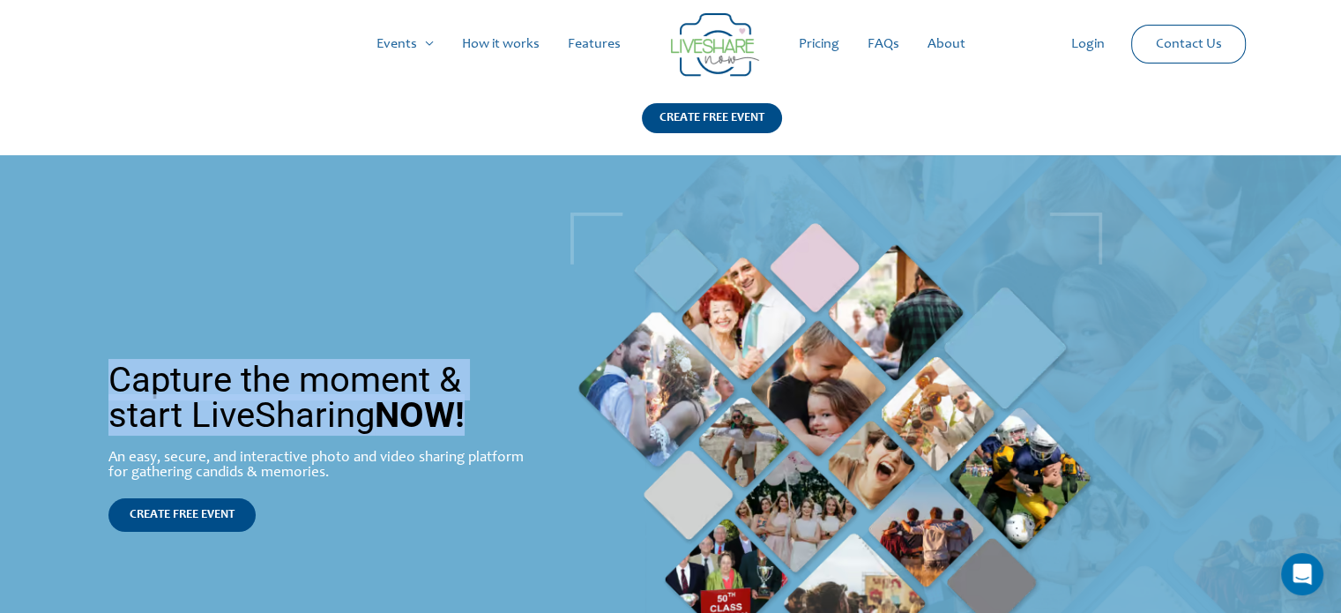
drag, startPoint x: 106, startPoint y: 373, endPoint x: 474, endPoint y: 431, distance: 373.2
click at [474, 431] on div "Capture the moment & start LiveSharing NOW! An easy, secure, and interactive ph…" at bounding box center [320, 447] width 441 height 187
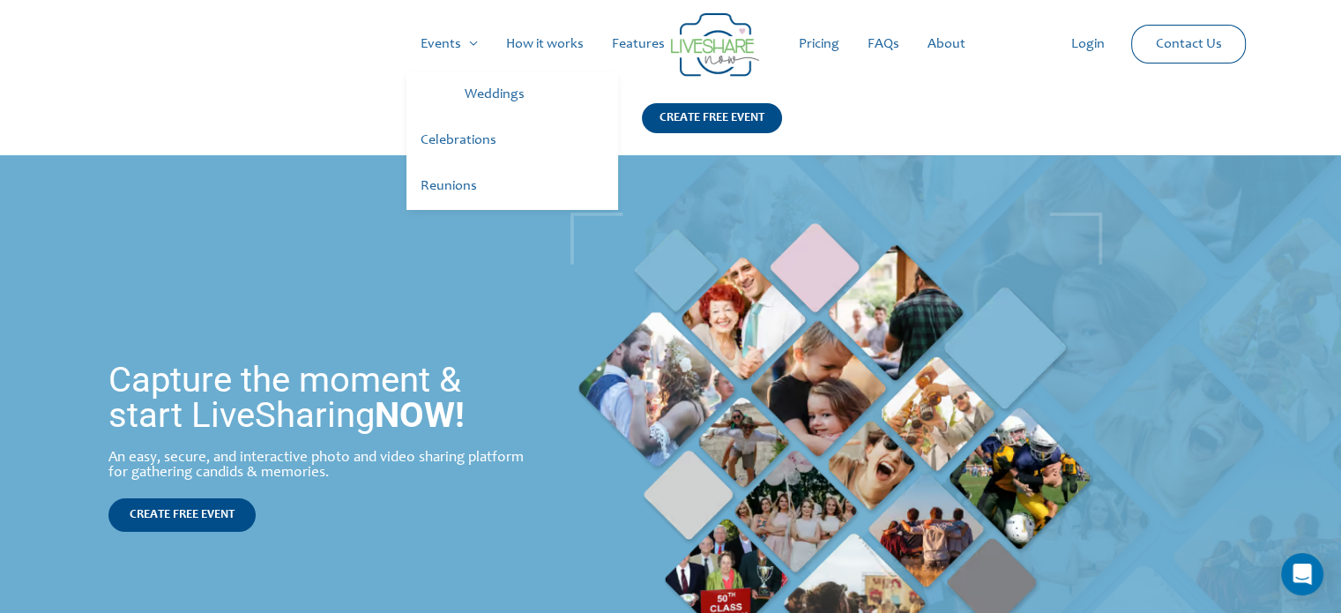
click at [505, 100] on link "Weddings" at bounding box center [535, 95] width 168 height 46
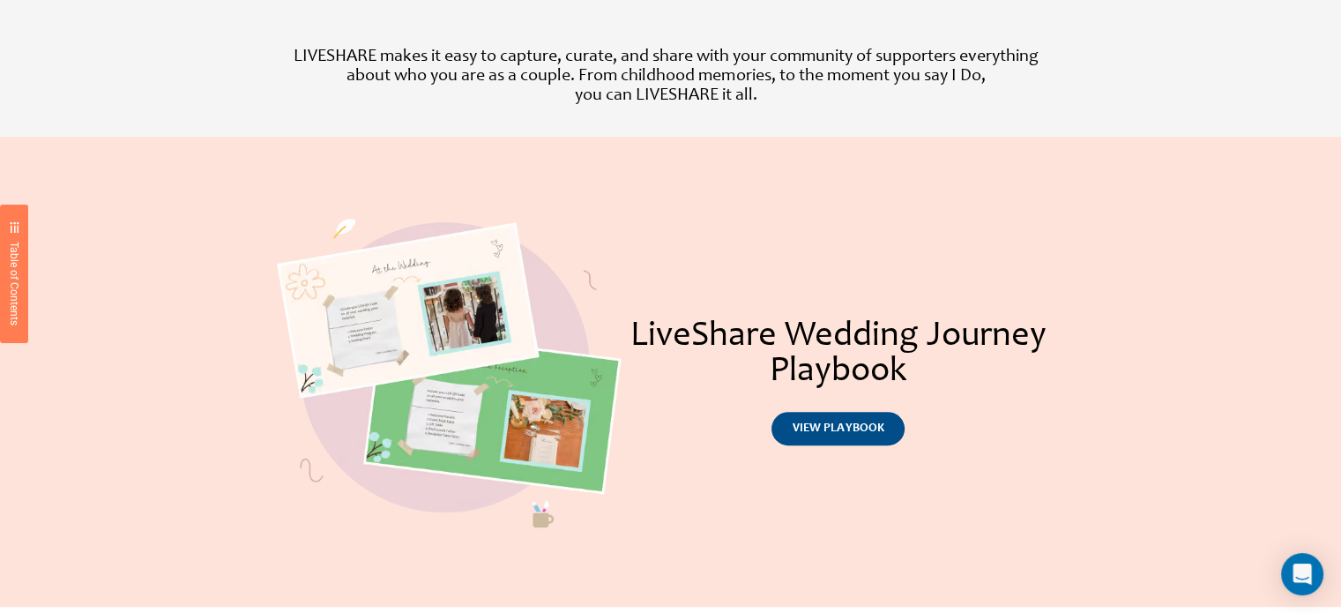
scroll to position [705, 0]
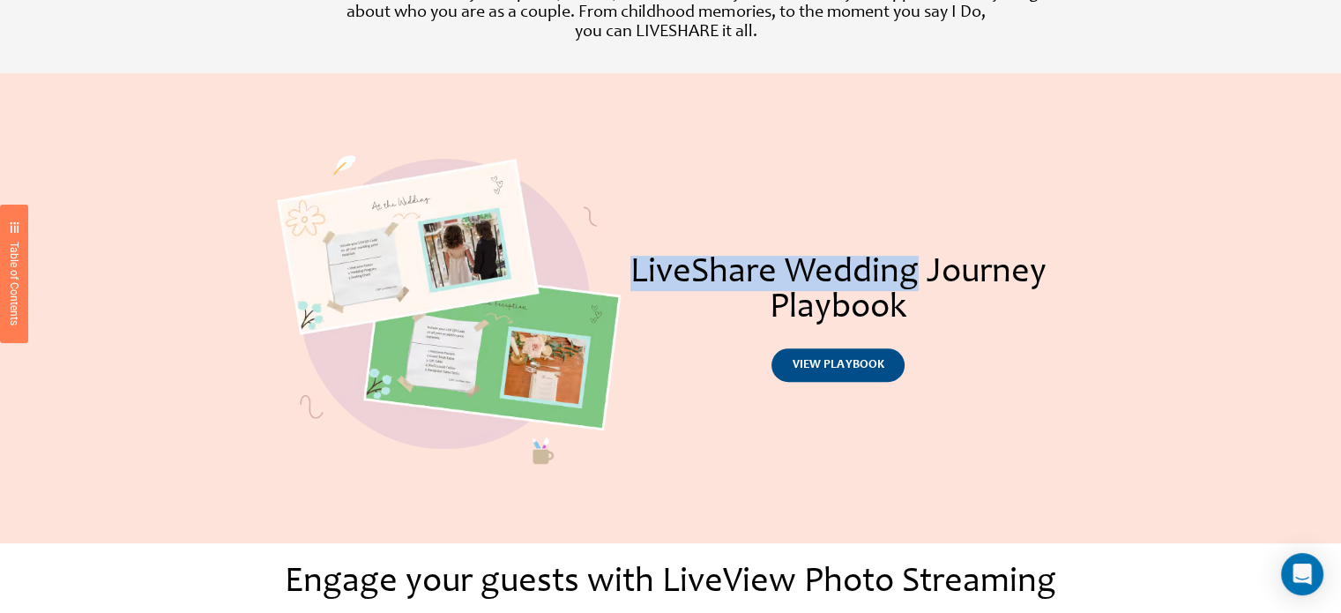
drag, startPoint x: 633, startPoint y: 264, endPoint x: 916, endPoint y: 272, distance: 283.2
click at [916, 272] on h1 "LiveShare Wedding Journey Playbook" at bounding box center [838, 291] width 433 height 71
copy h1 "LiveShare Wedding"
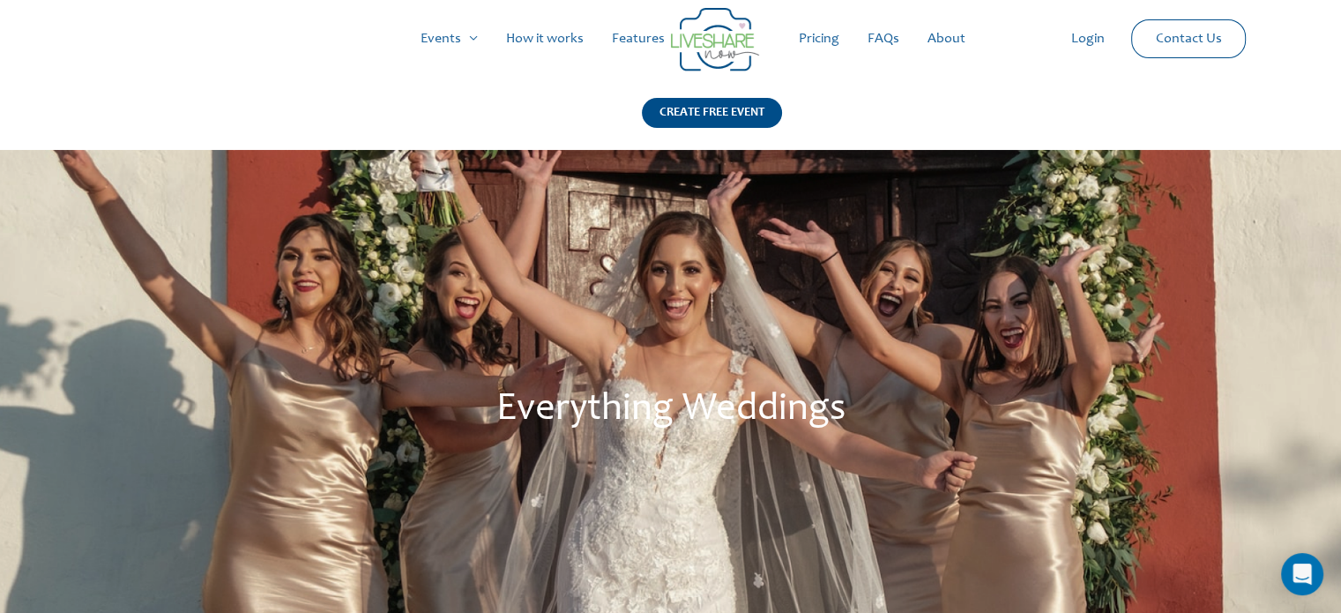
scroll to position [0, 0]
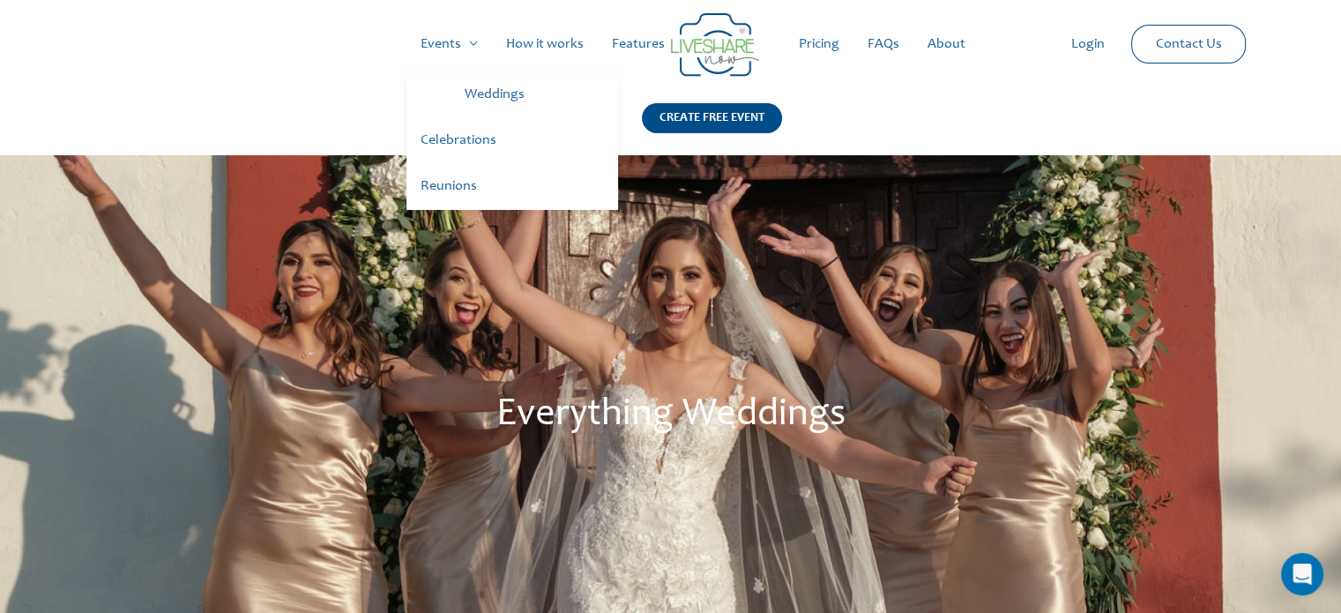
click at [471, 139] on link "Celebrations" at bounding box center [513, 141] width 212 height 46
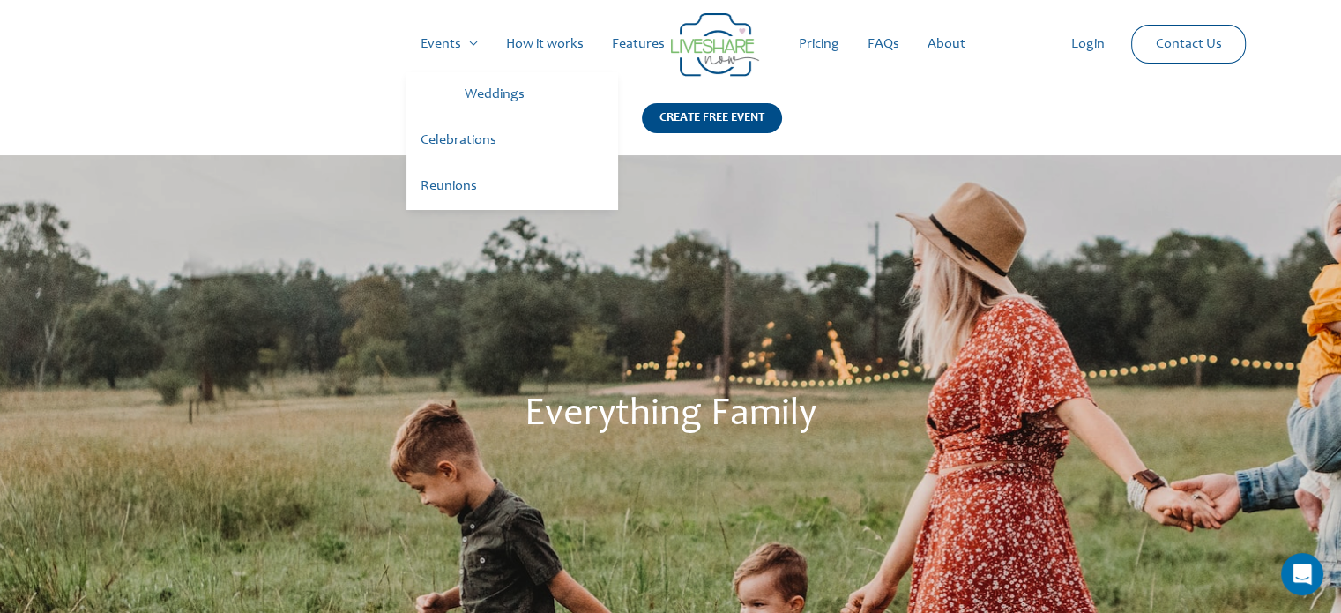
click at [501, 95] on link "Weddings" at bounding box center [535, 95] width 168 height 46
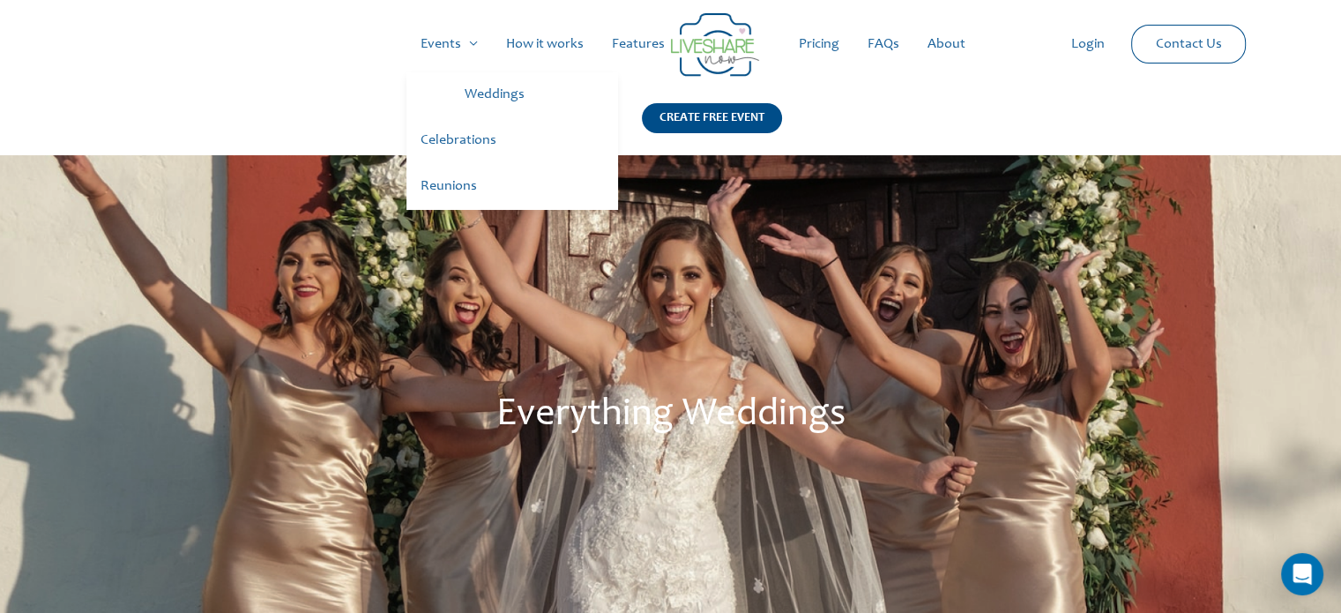
click at [435, 43] on link "Events" at bounding box center [450, 44] width 86 height 56
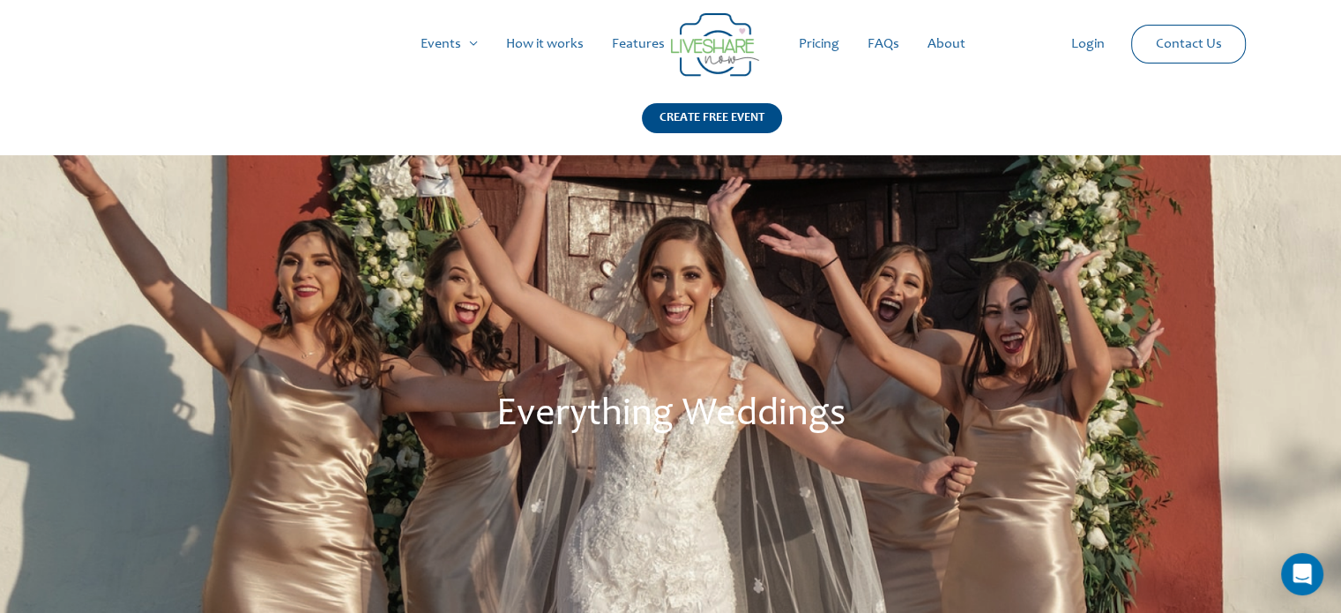
click at [733, 41] on img at bounding box center [715, 44] width 88 height 63
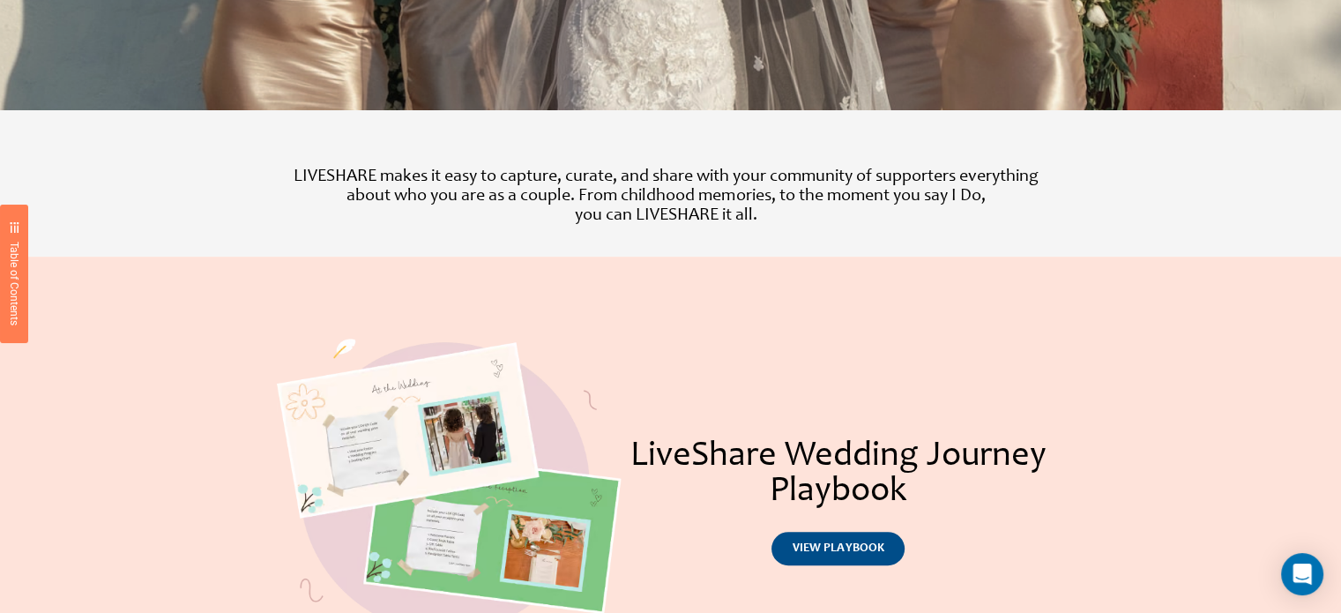
scroll to position [529, 0]
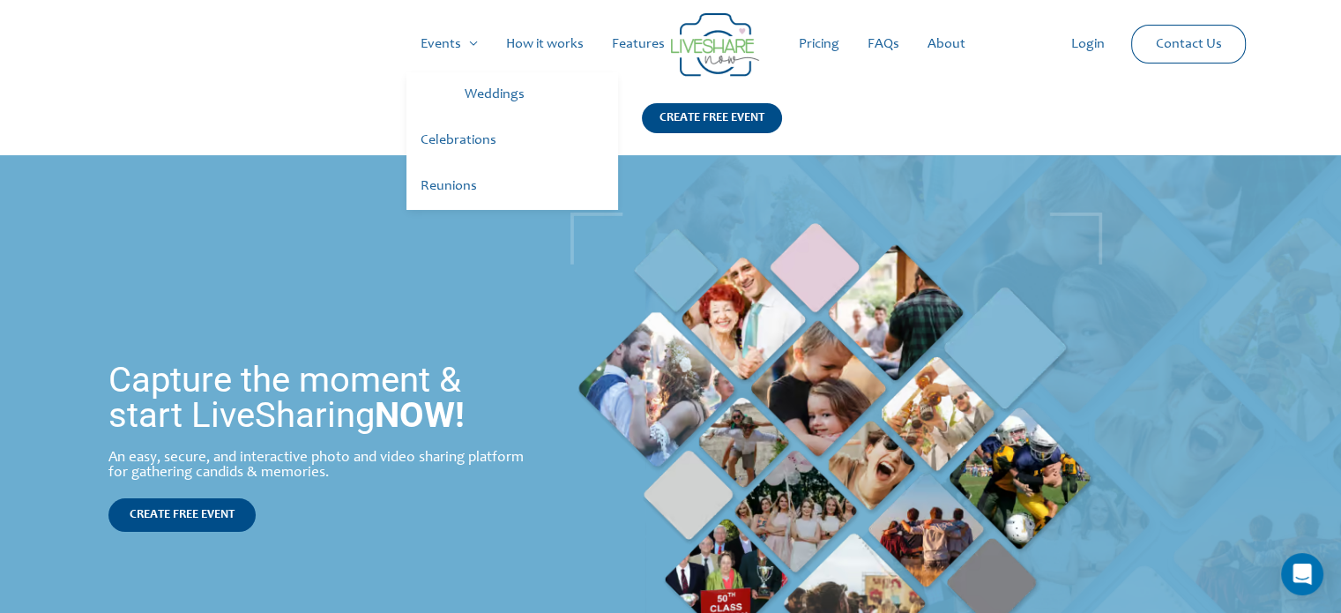
click at [467, 91] on link "Weddings" at bounding box center [535, 95] width 168 height 46
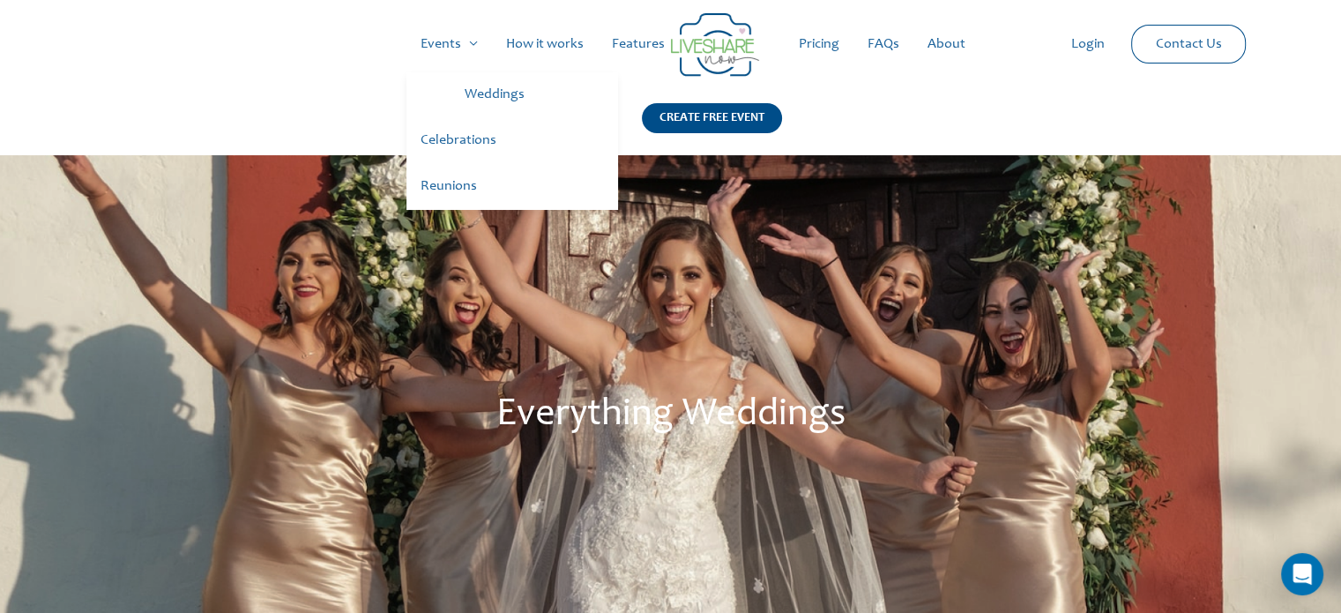
click at [462, 140] on link "Celebrations" at bounding box center [513, 141] width 212 height 46
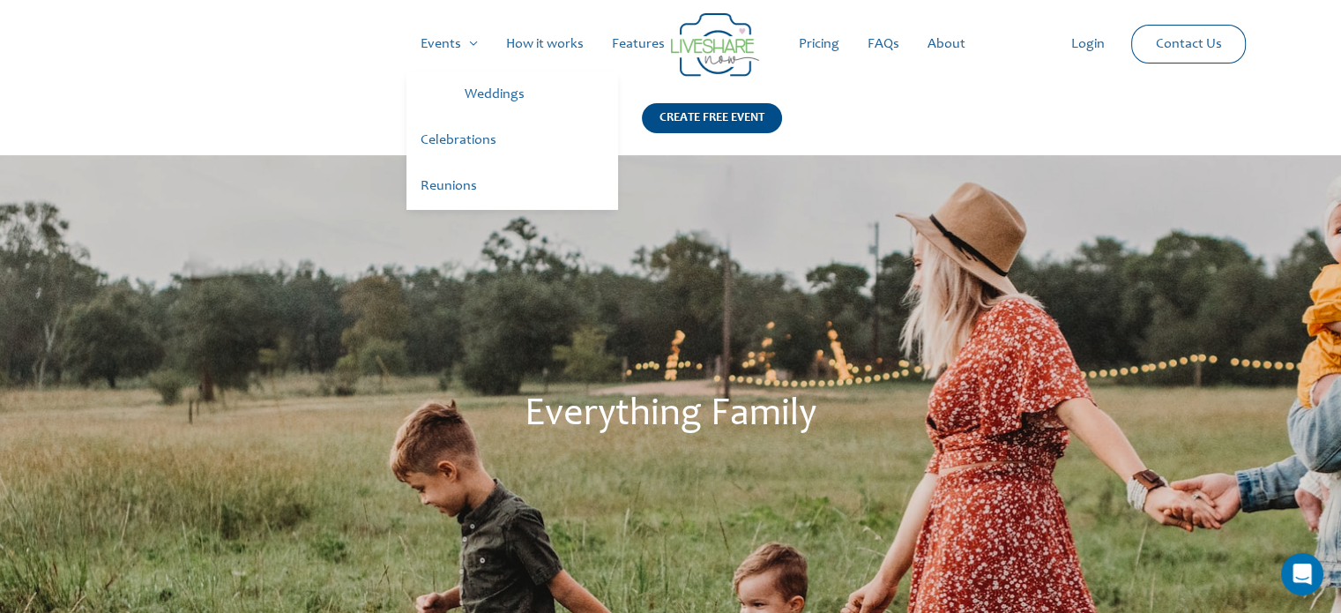
click at [446, 190] on link "Reunions" at bounding box center [513, 187] width 212 height 46
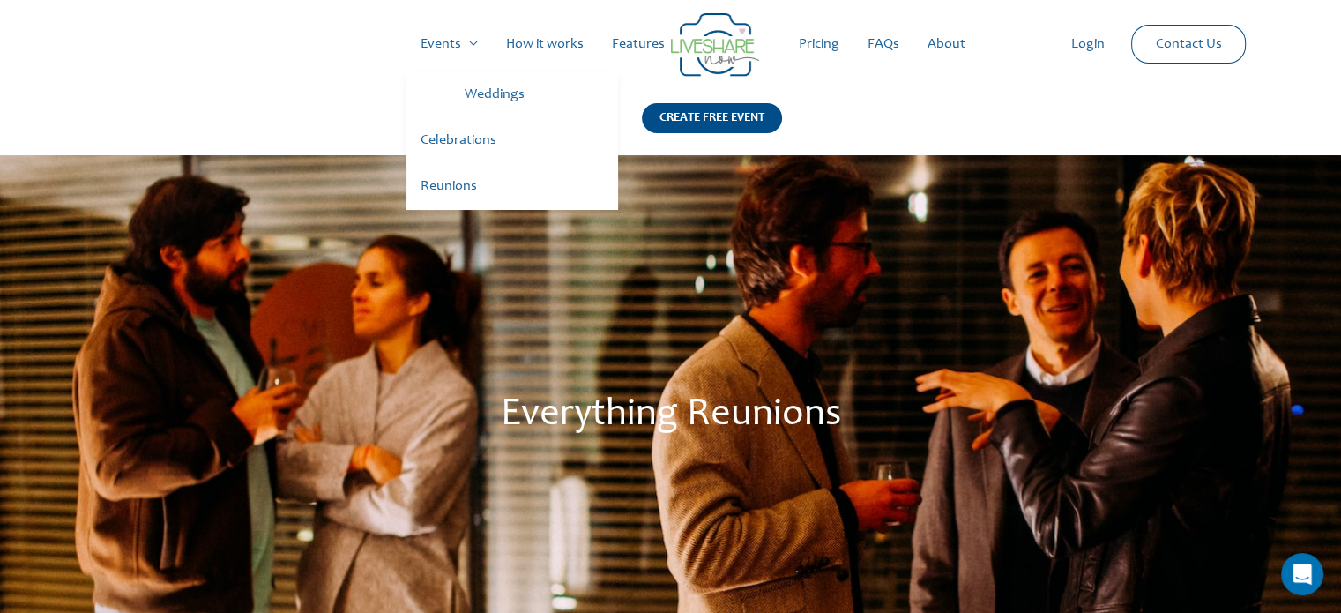
click at [496, 98] on link "Weddings" at bounding box center [535, 95] width 168 height 46
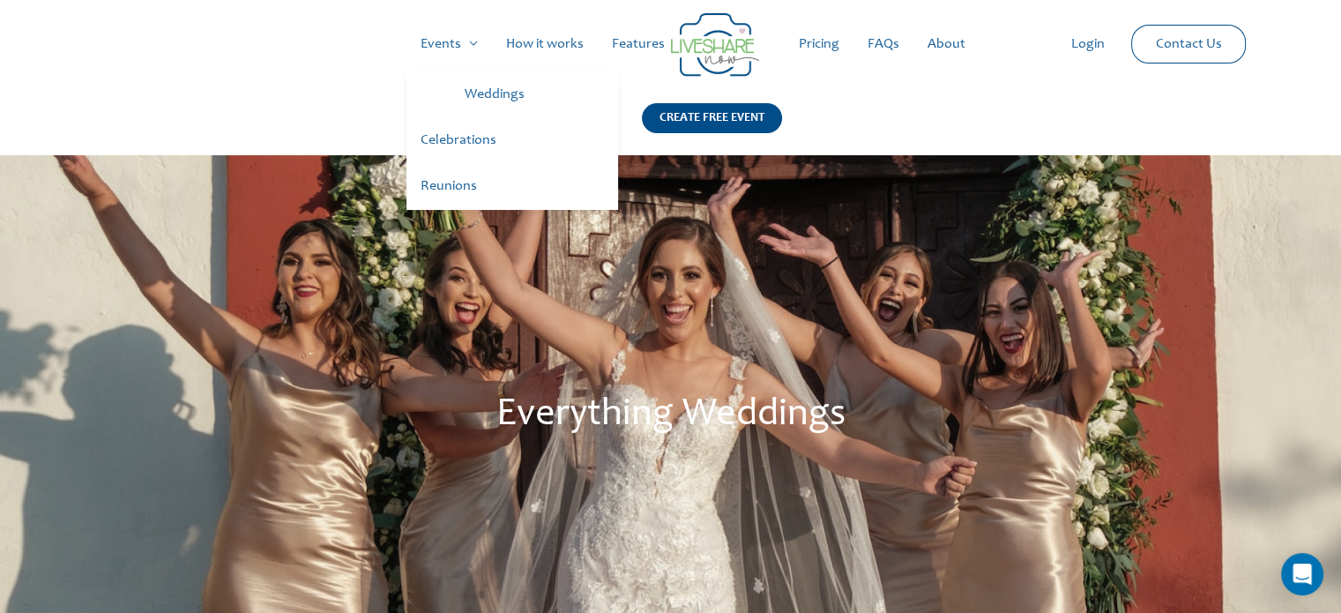
click at [455, 189] on link "Reunions" at bounding box center [513, 187] width 212 height 46
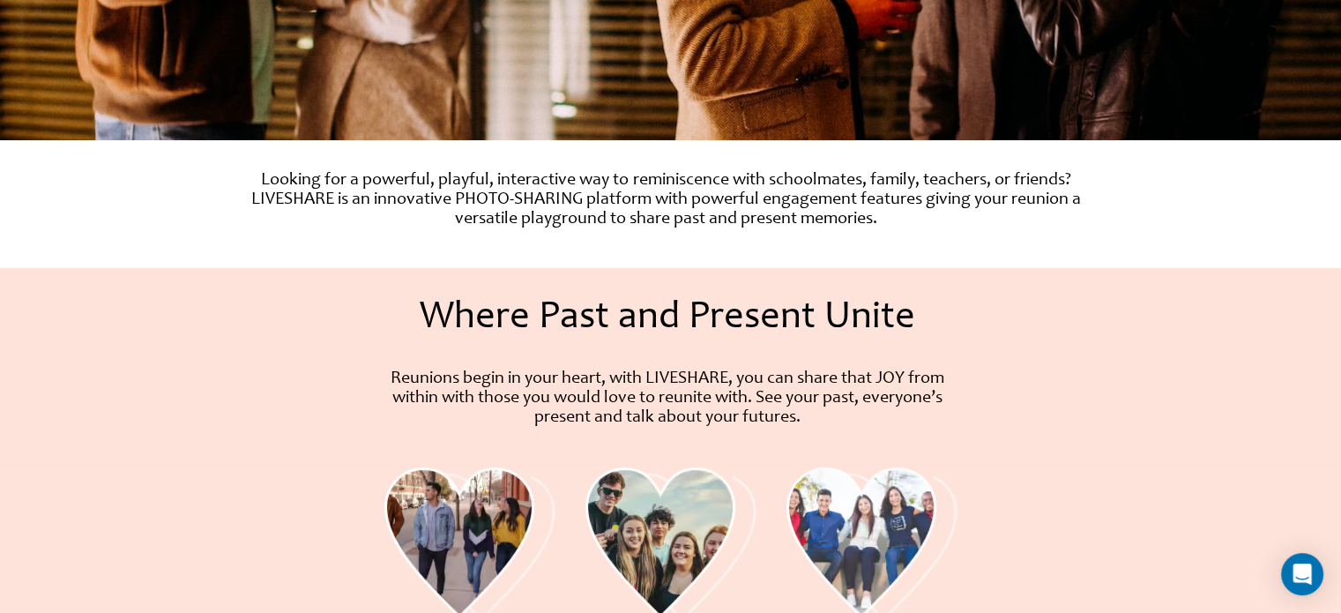
scroll to position [529, 0]
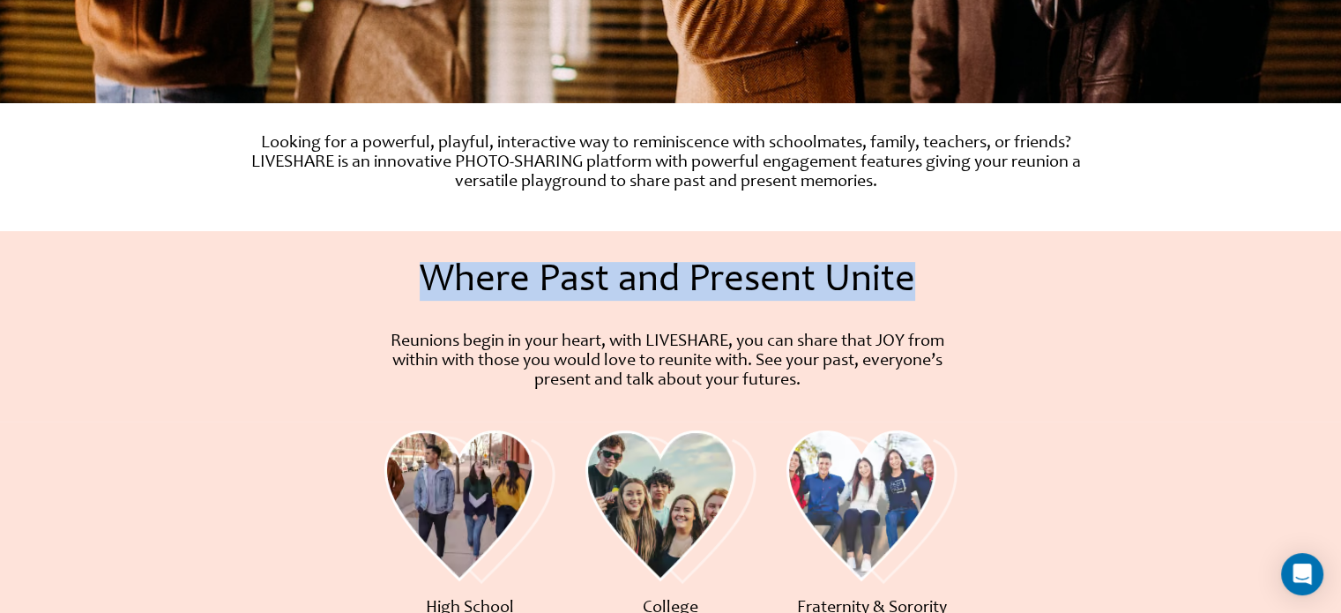
drag, startPoint x: 416, startPoint y: 278, endPoint x: 907, endPoint y: 298, distance: 490.7
click at [907, 298] on h1 "Where Past and Present Unite" at bounding box center [667, 281] width 619 height 39
copy h1 "Where Past and Present Unite"
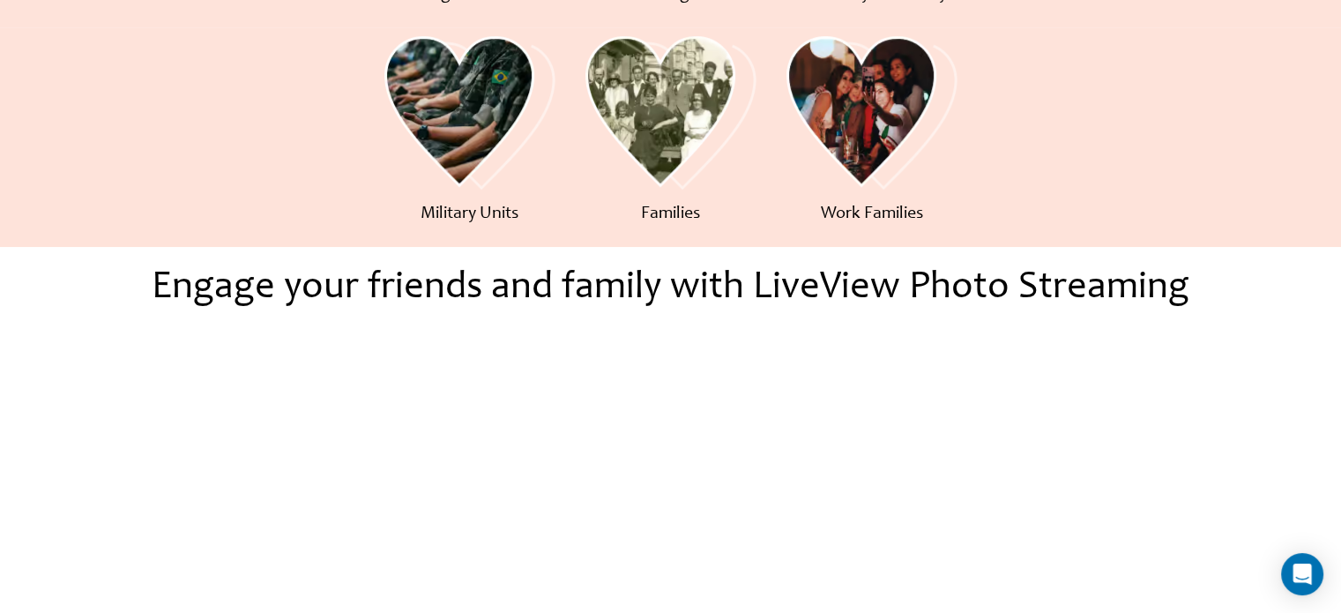
scroll to position [1146, 0]
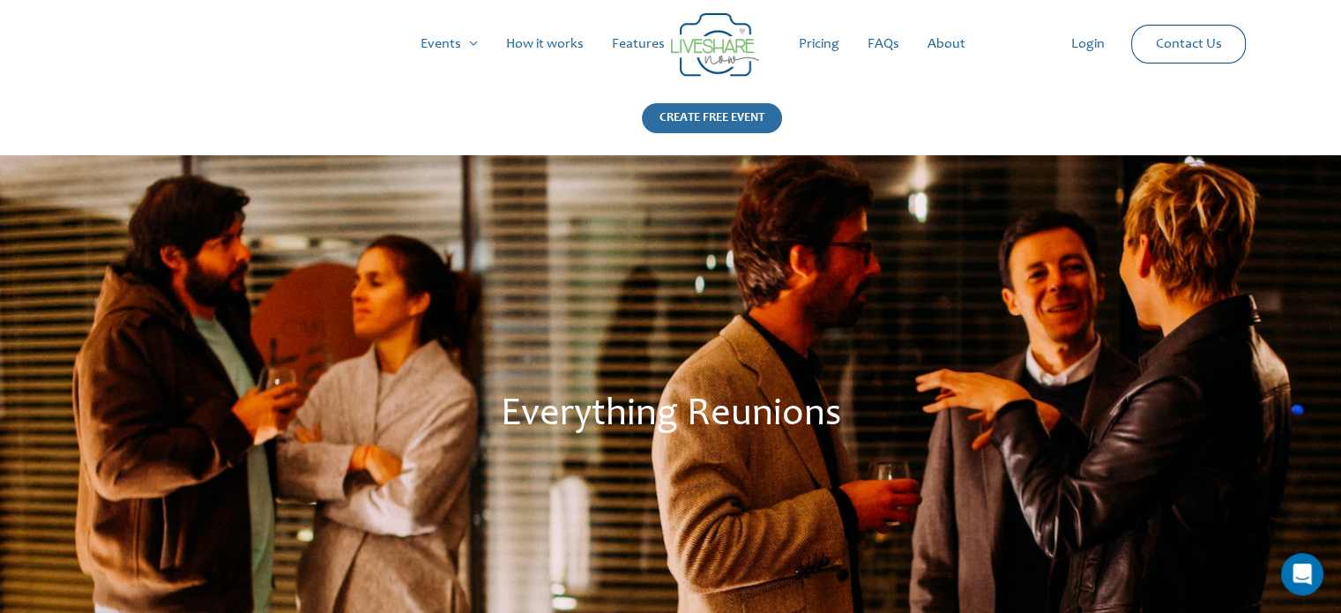
click at [704, 112] on div "CREATE FREE EVENT" at bounding box center [712, 118] width 140 height 30
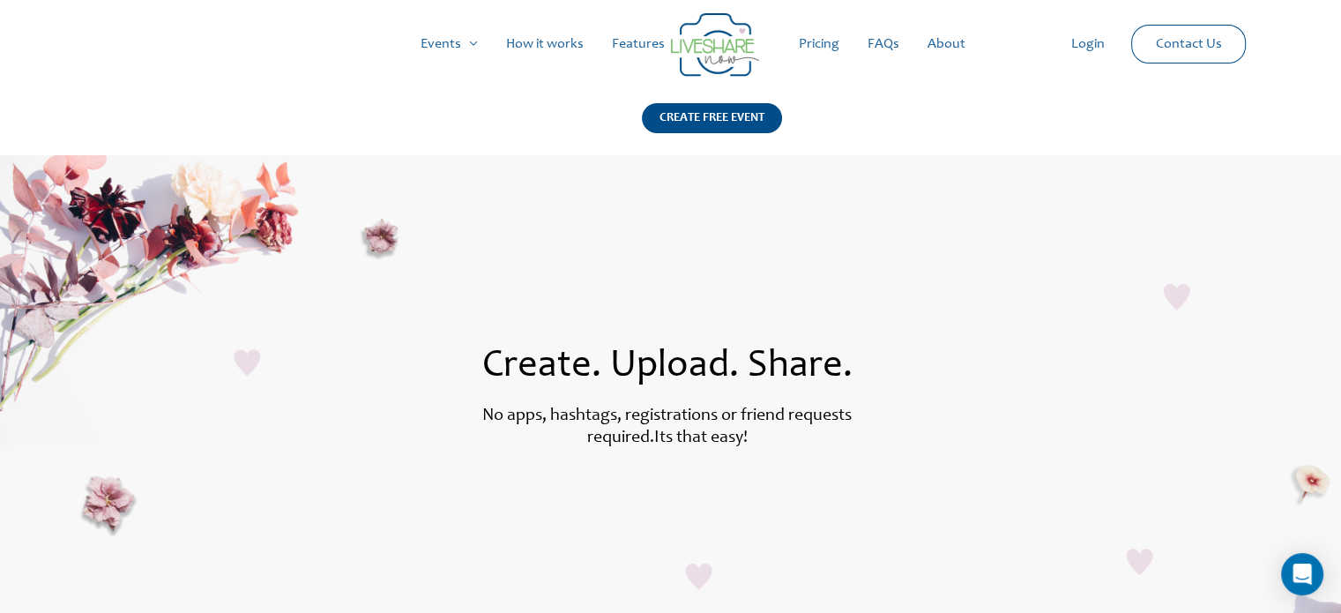
click at [705, 45] on img at bounding box center [715, 44] width 88 height 63
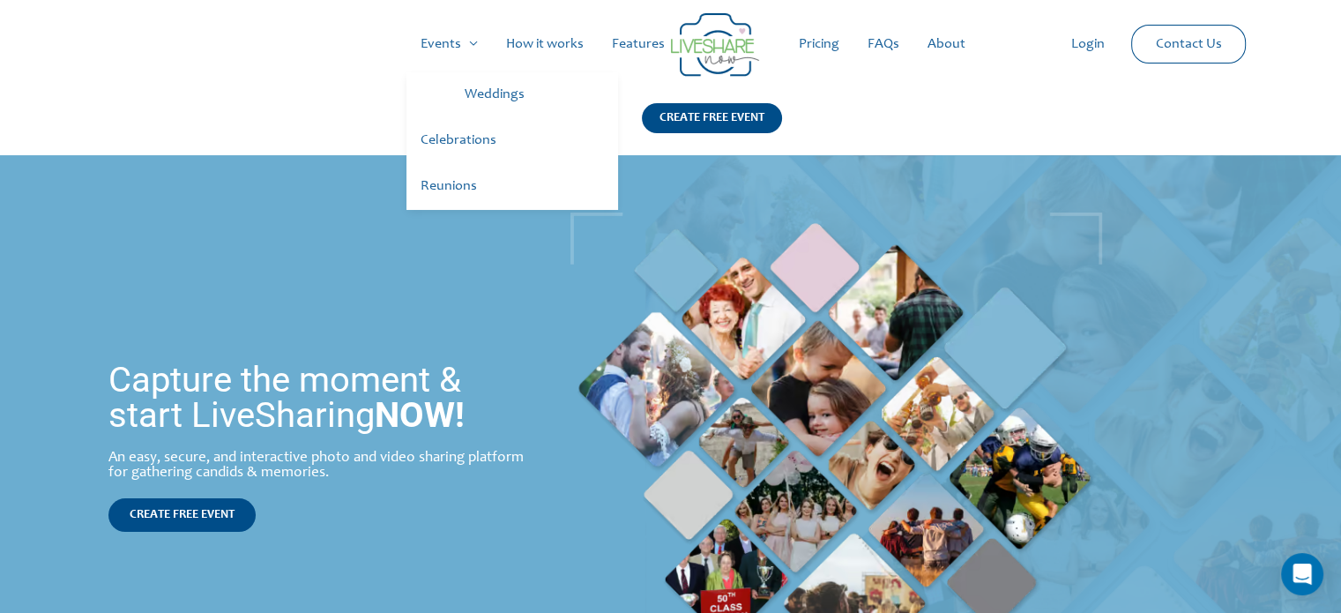
click at [479, 96] on link "Weddings" at bounding box center [535, 95] width 168 height 46
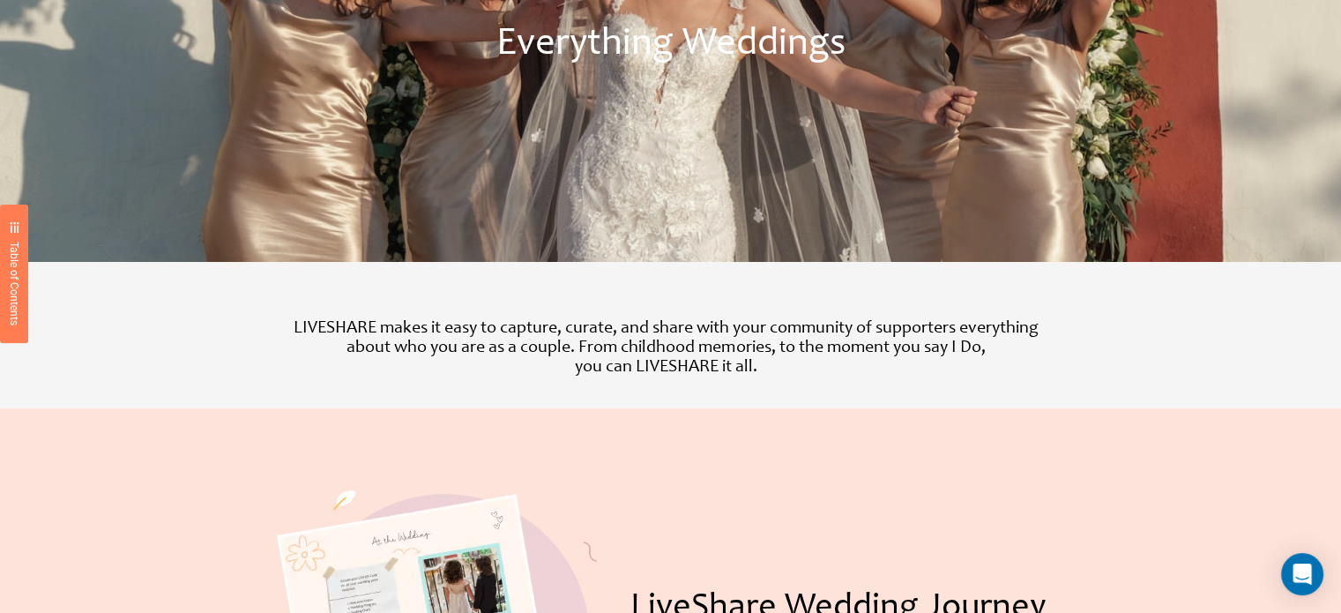
scroll to position [322, 0]
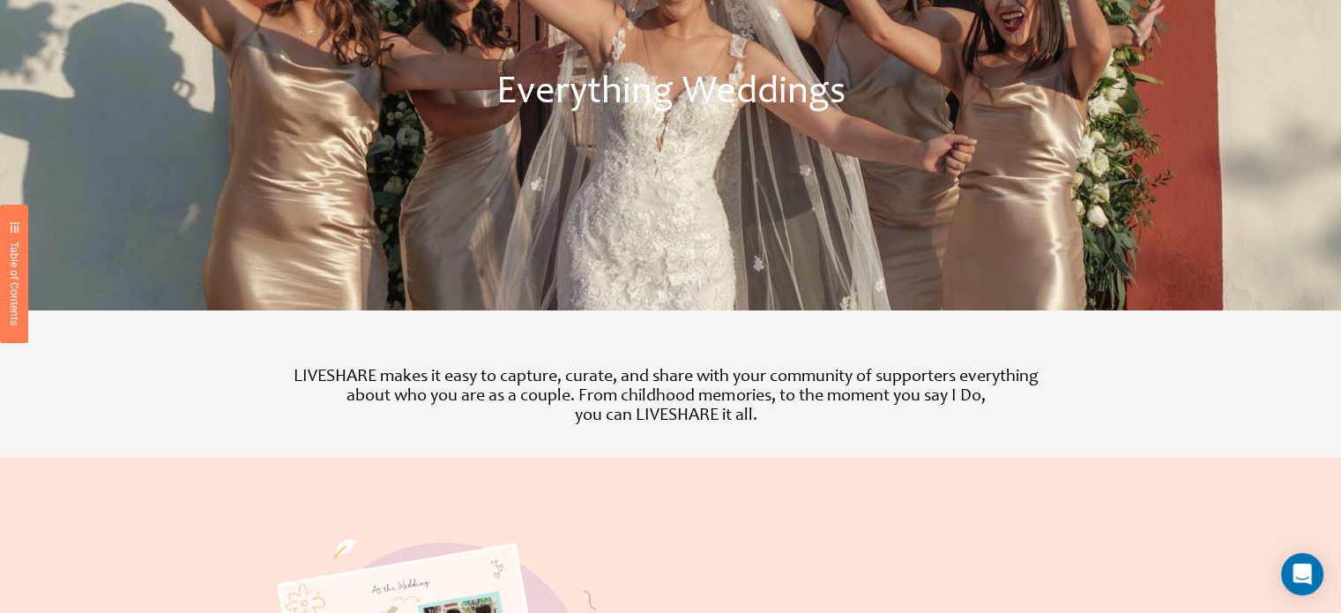
drag, startPoint x: 285, startPoint y: 371, endPoint x: 762, endPoint y: 424, distance: 480.0
click at [762, 424] on p "LIVESHARE makes it easy to capture, curate, and share with your community of su…" at bounding box center [666, 397] width 803 height 58
copy p "LIVESHARE makes it easy to capture, curate, and share with your community of su…"
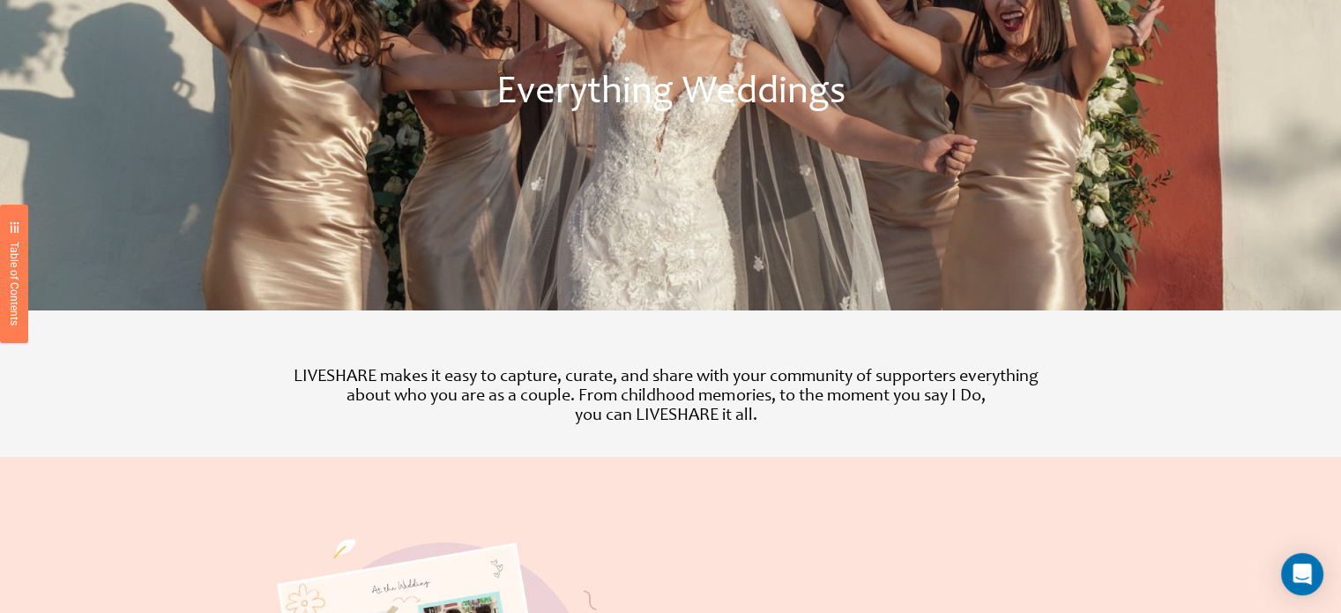
copy p "LIVESHARE makes it easy to capture, curate, and share with your community of su…"
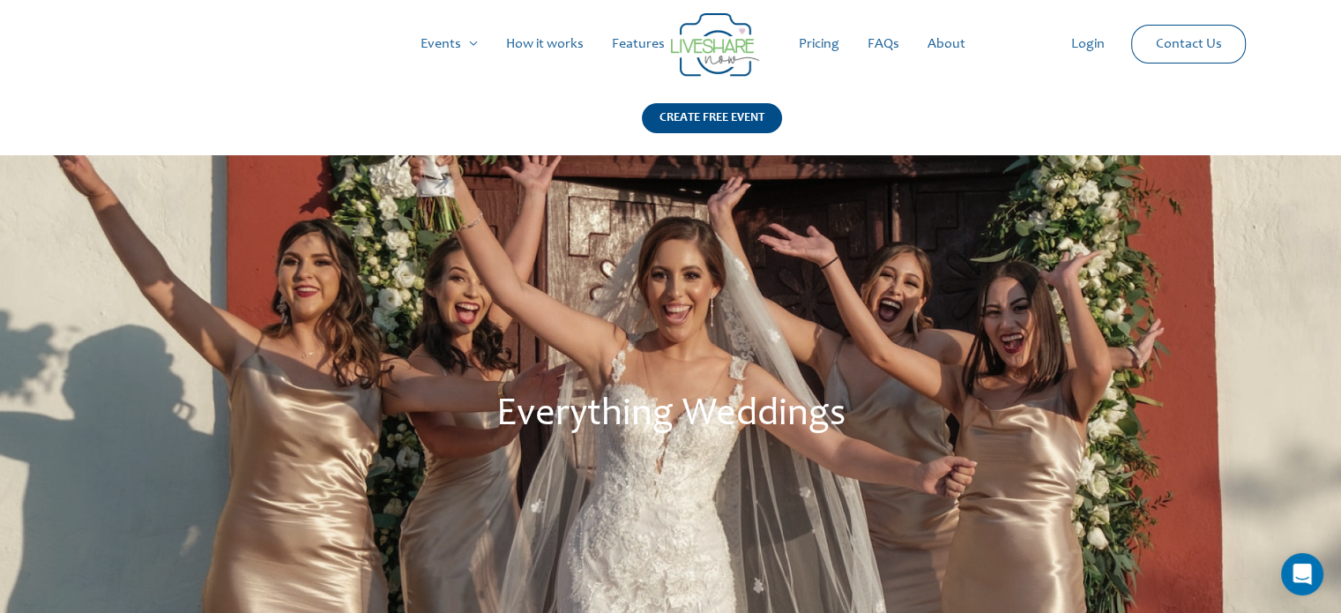
scroll to position [0, 0]
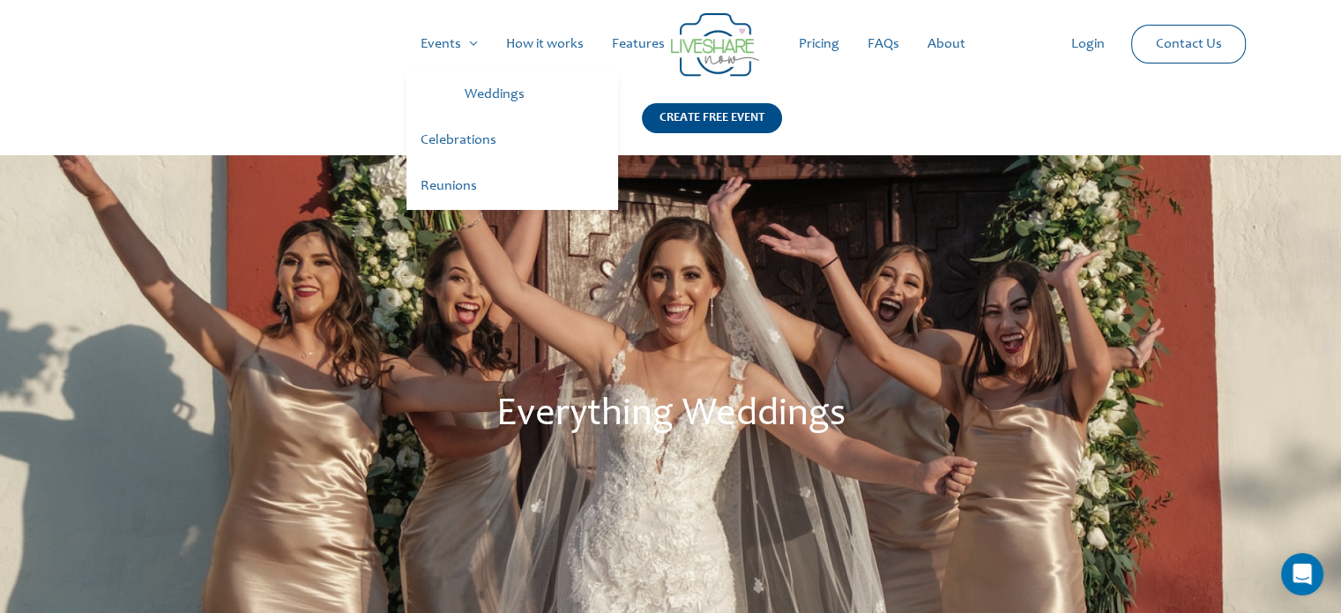
click at [469, 133] on link "Celebrations" at bounding box center [513, 141] width 212 height 46
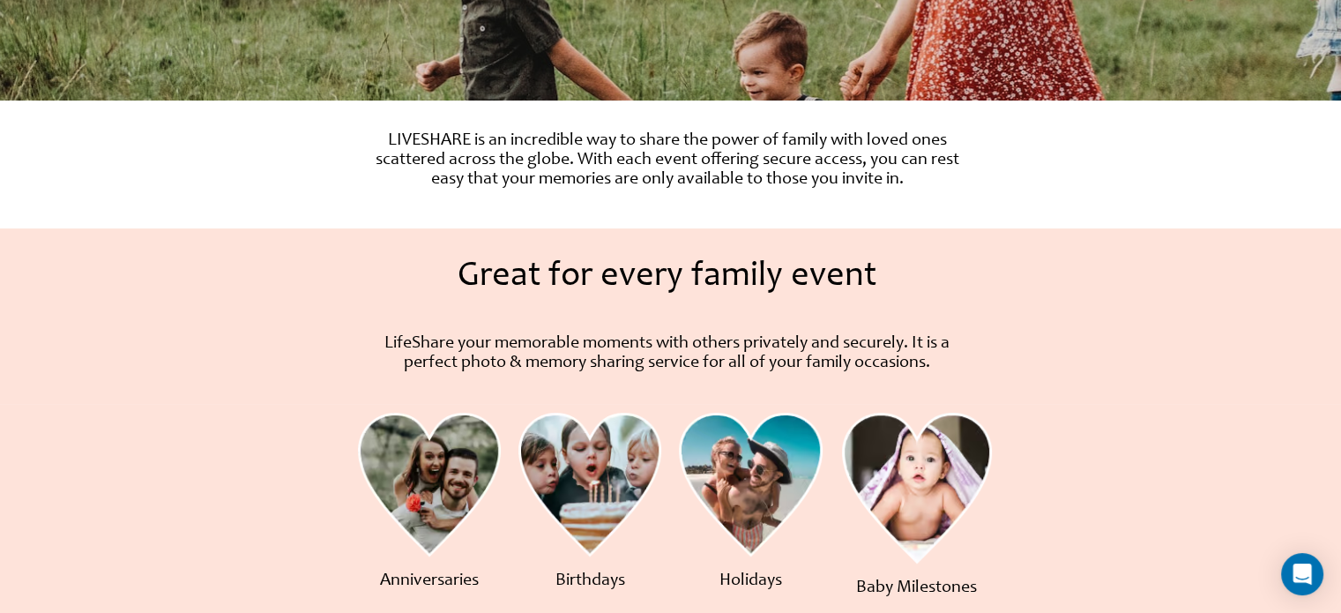
scroll to position [529, 0]
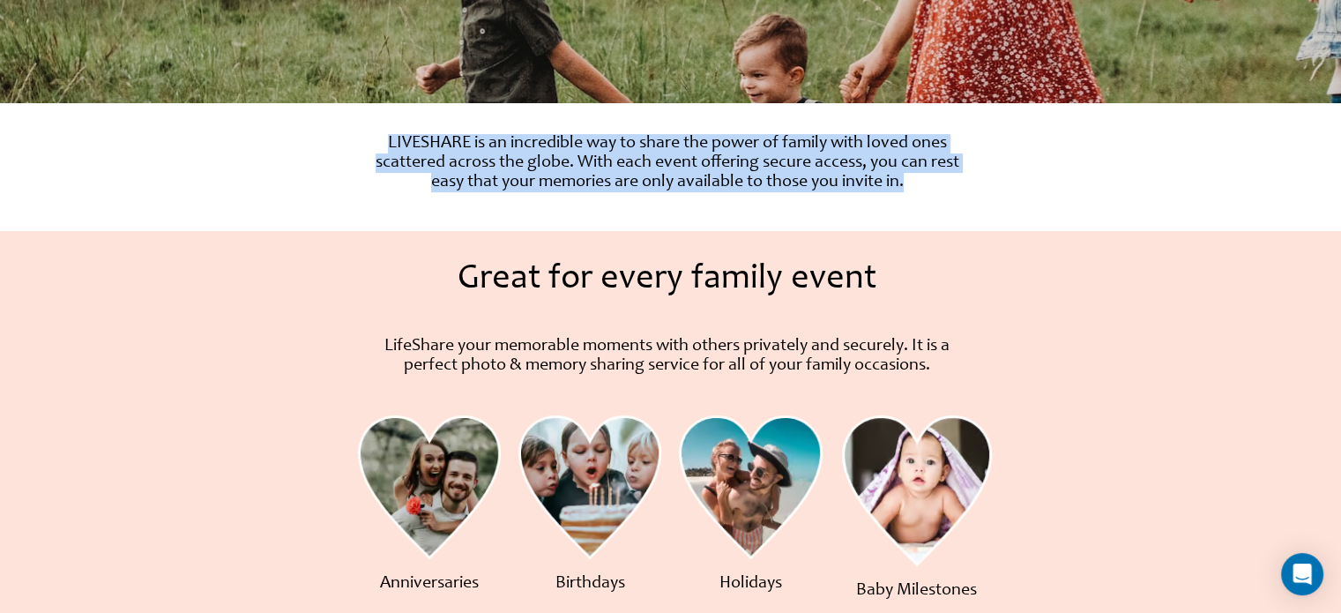
drag, startPoint x: 377, startPoint y: 141, endPoint x: 921, endPoint y: 199, distance: 546.3
click at [921, 199] on div "LIVESHARE is an incredible way to share the power of family with loved ones sca…" at bounding box center [667, 167] width 619 height 94
copy p "LIVESHARE is an incredible way to share the power of family with loved ones sca…"
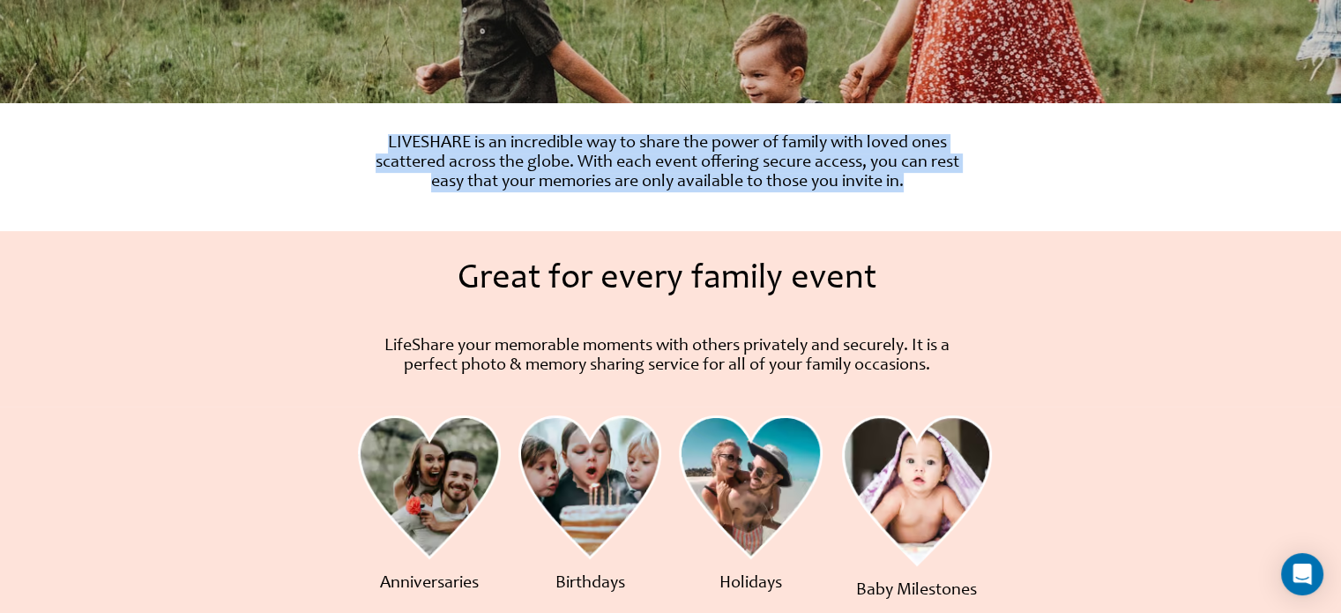
copy p "LIVESHARE is an incredible way to share the power of family with loved ones sca…"
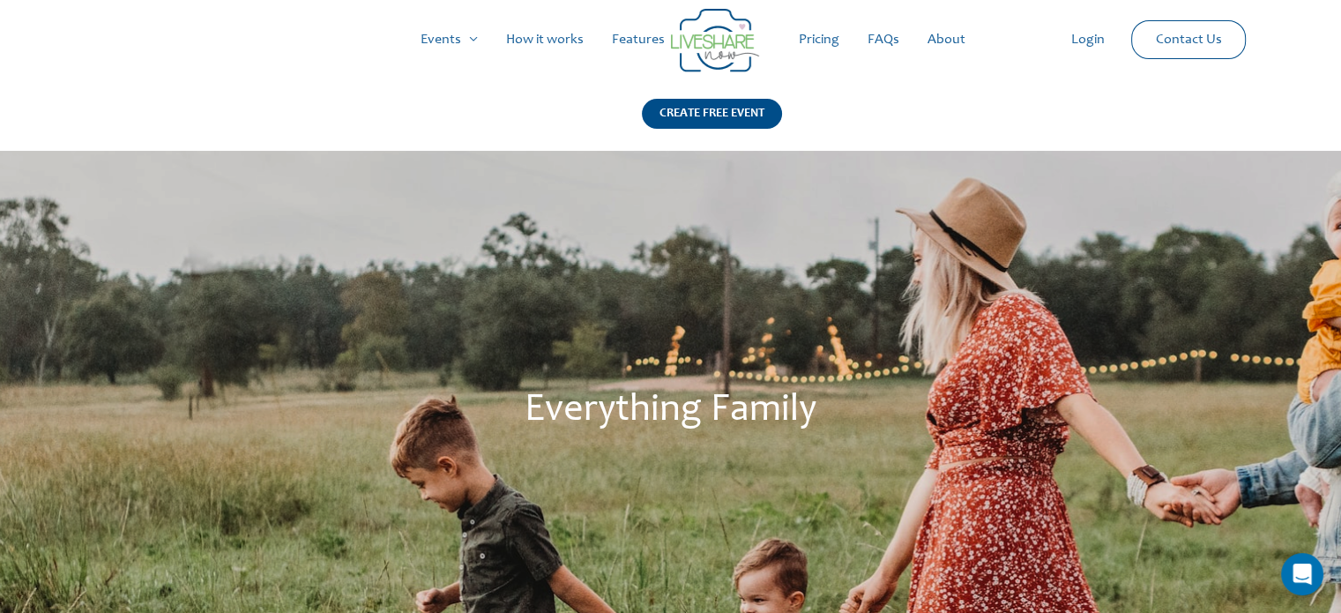
scroll to position [0, 0]
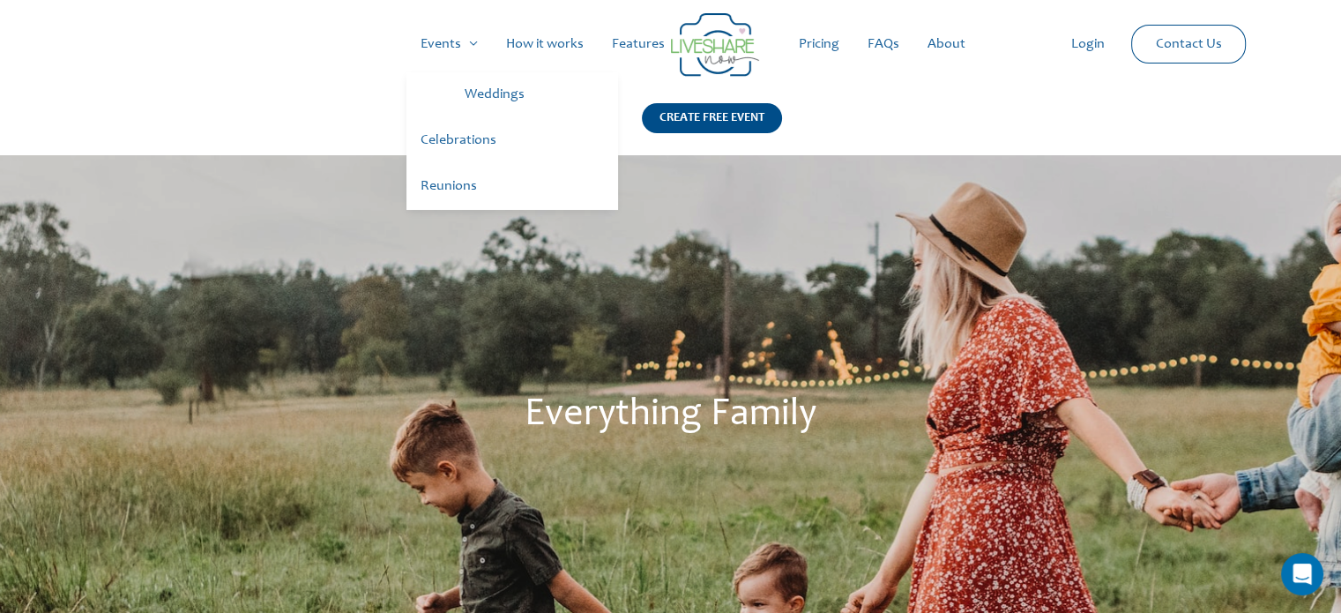
click at [448, 179] on link "Reunions" at bounding box center [513, 187] width 212 height 46
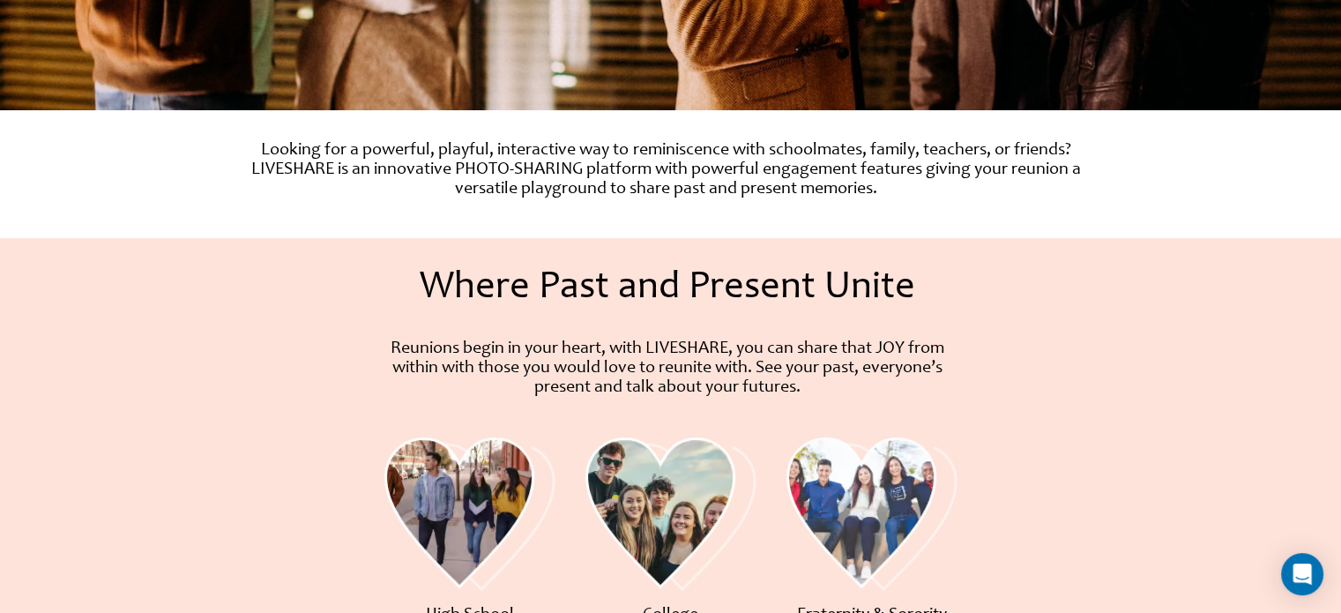
scroll to position [529, 0]
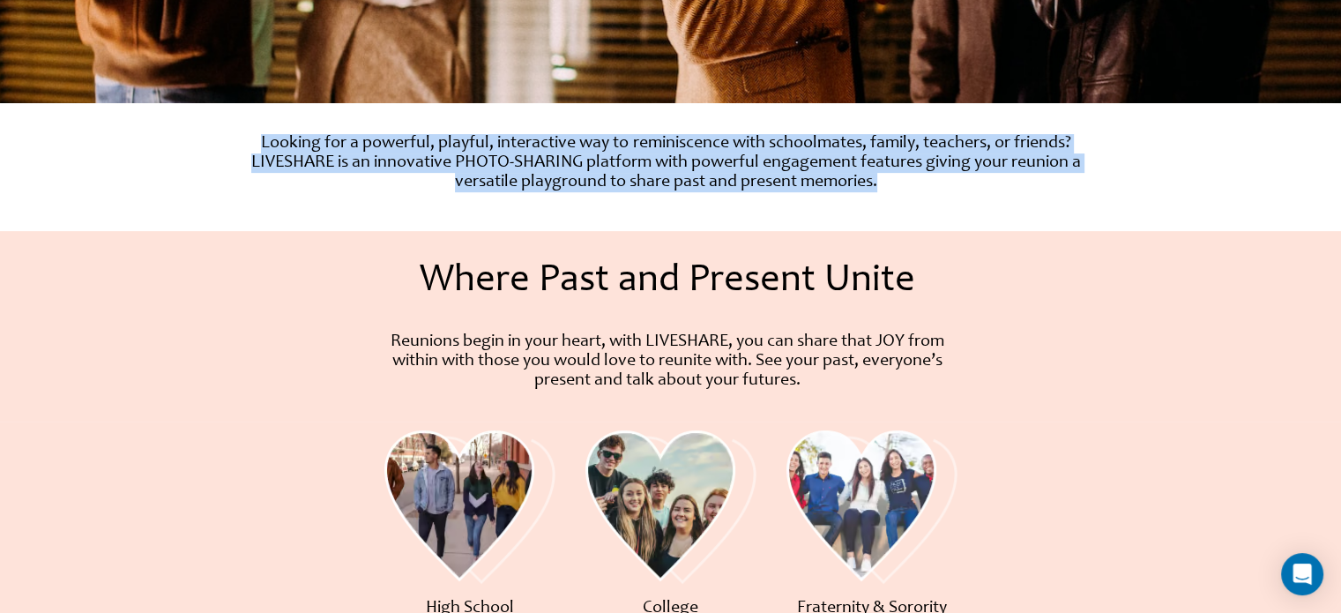
drag, startPoint x: 251, startPoint y: 141, endPoint x: 892, endPoint y: 188, distance: 642.8
click at [892, 188] on p "Looking for a powerful, playful, interactive way to reminiscence with schoolmat…" at bounding box center [666, 163] width 831 height 58
copy p "Looking for a powerful, playful, interactive way to reminiscence with schoolmat…"
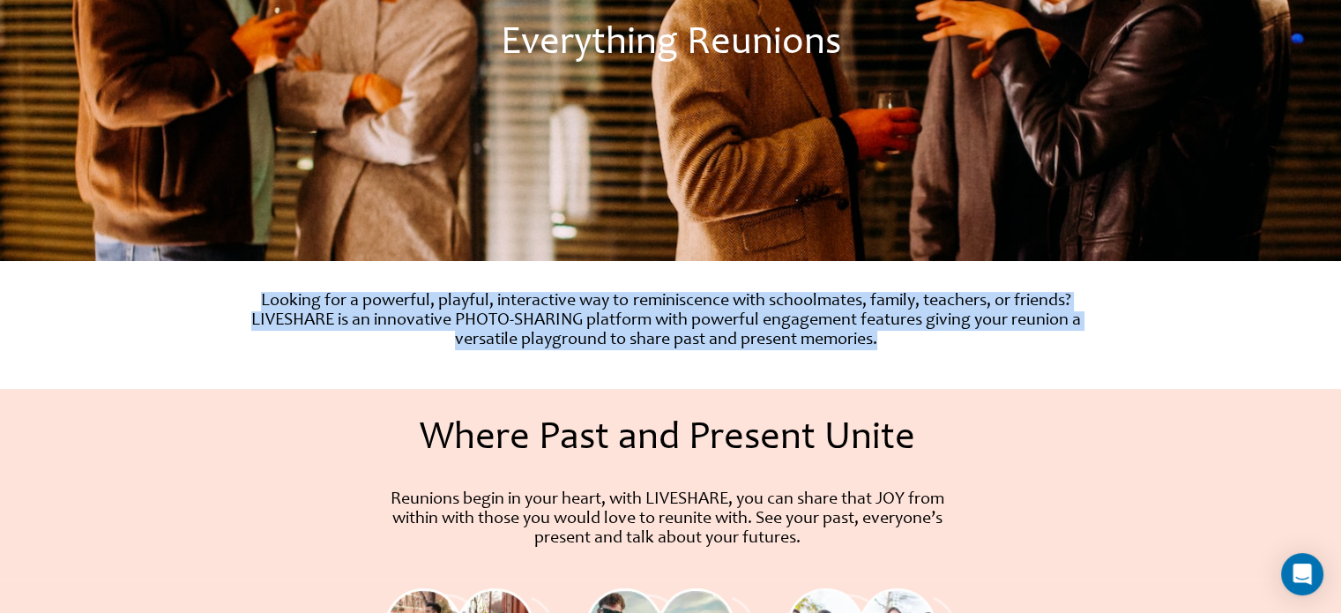
scroll to position [0, 0]
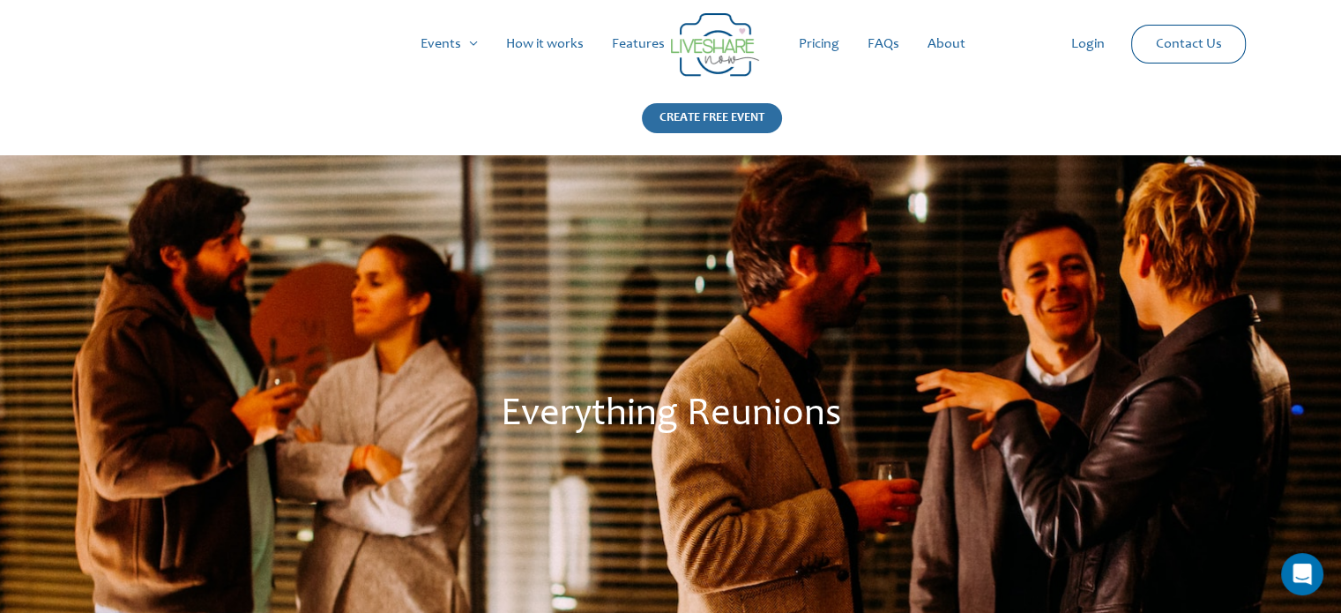
click at [728, 123] on div "CREATE FREE EVENT" at bounding box center [712, 118] width 140 height 30
click at [544, 45] on link "How it works" at bounding box center [545, 44] width 106 height 56
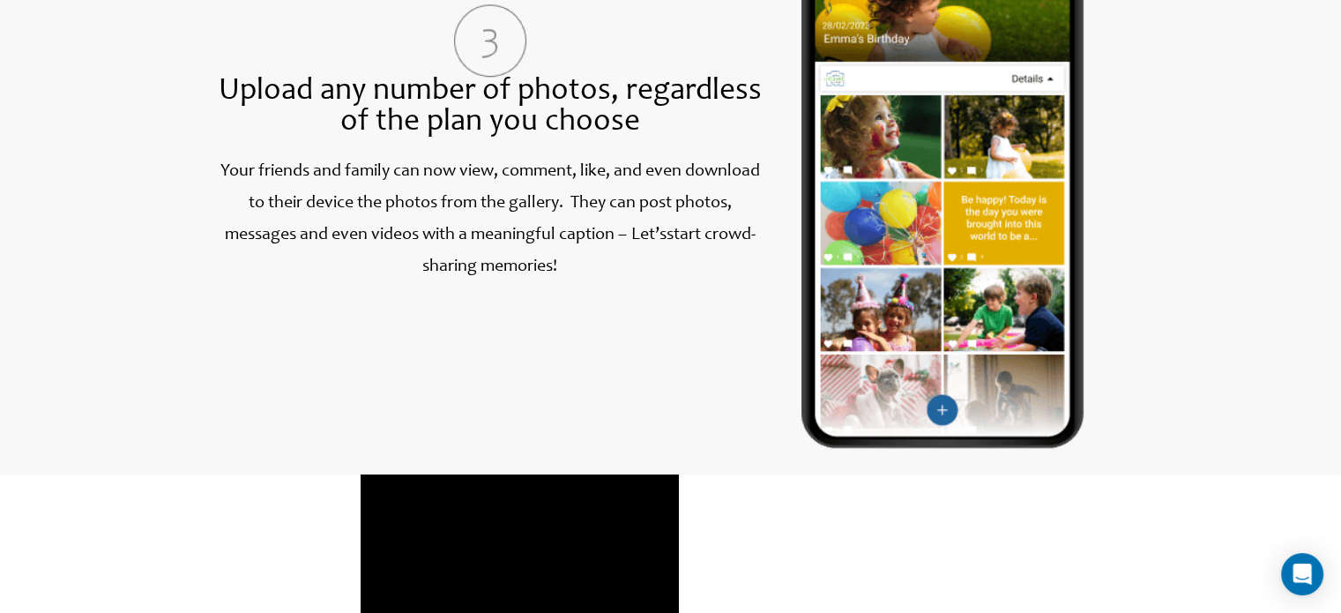
scroll to position [2012, 0]
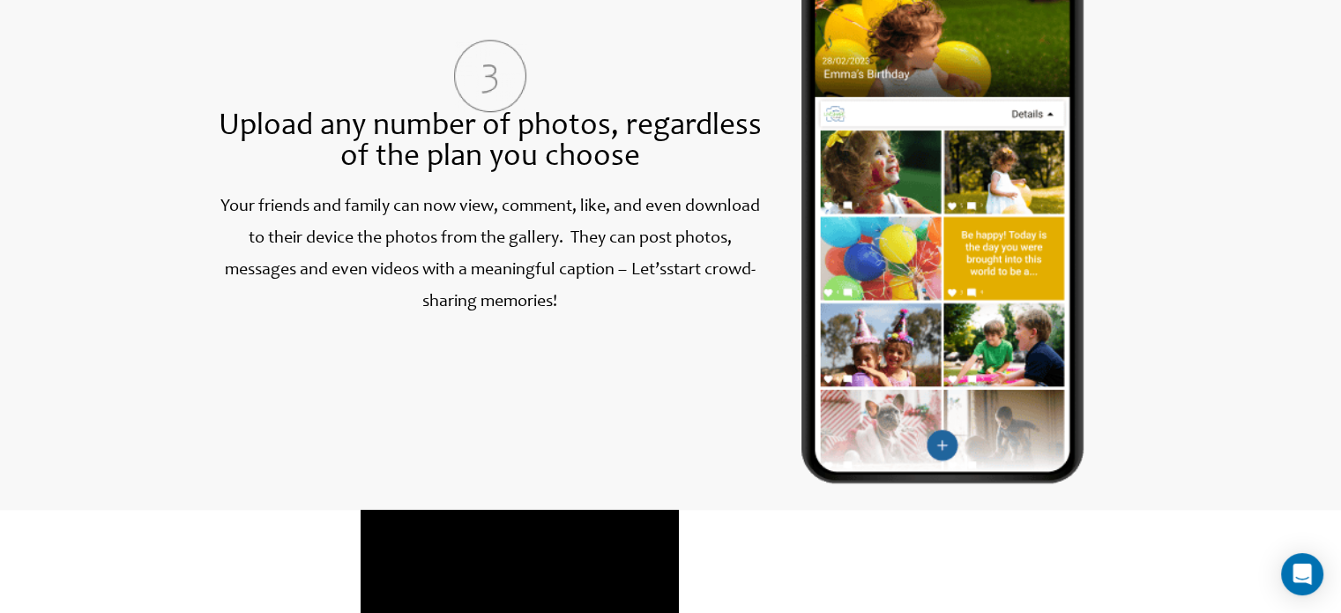
drag, startPoint x: 576, startPoint y: 313, endPoint x: 216, endPoint y: 212, distance: 373.8
click at [216, 212] on p "Your friends and family can now view, comment, like, and even download to their…" at bounding box center [489, 254] width 553 height 127
copy label "Your friends and family can now view, comment, like, and even download to their…"
click at [482, 381] on div "Upload any number of photos, regardless of the plan you choose Your friends and…" at bounding box center [489, 195] width 553 height 578
click at [613, 304] on p "Your friends and family can now view, comment, like, and even download to their…" at bounding box center [489, 254] width 553 height 127
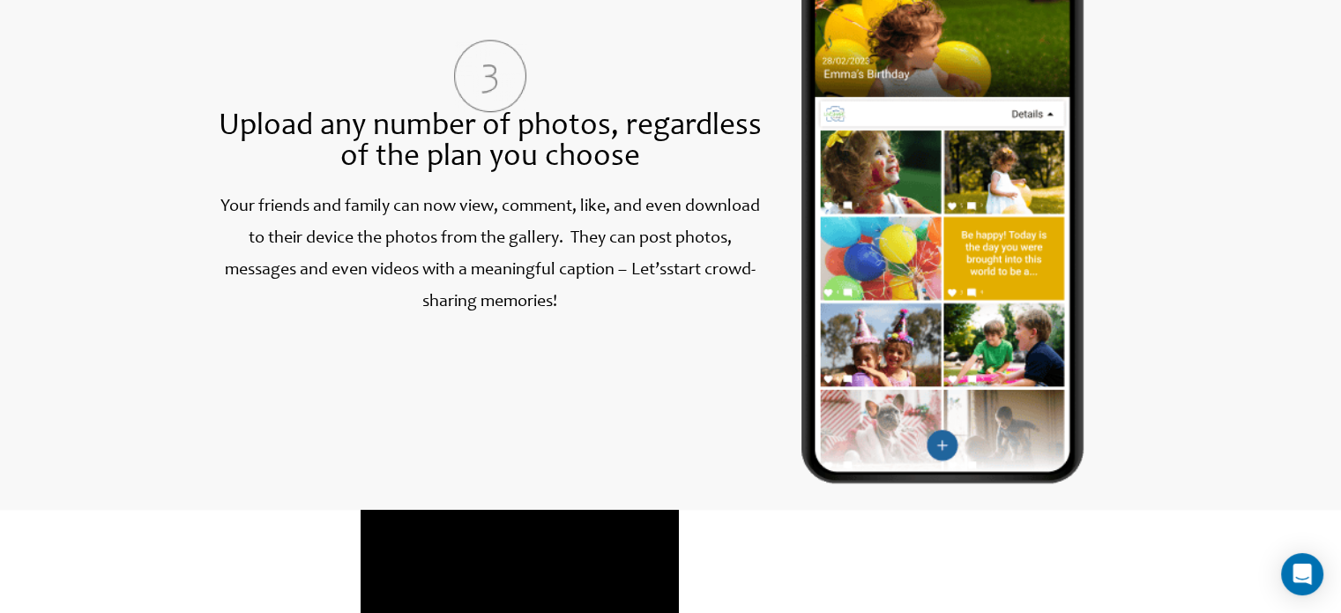
click at [613, 304] on p "Your friends and family can now view, comment, like, and even download to their…" at bounding box center [489, 254] width 553 height 127
drag, startPoint x: 216, startPoint y: 208, endPoint x: 564, endPoint y: 304, distance: 360.5
click at [564, 302] on p "Your friends and family can now view, comment, like, and even download to their…" at bounding box center [489, 254] width 553 height 127
copy label "Your friends and family can now view, comment, like, and even download to their…"
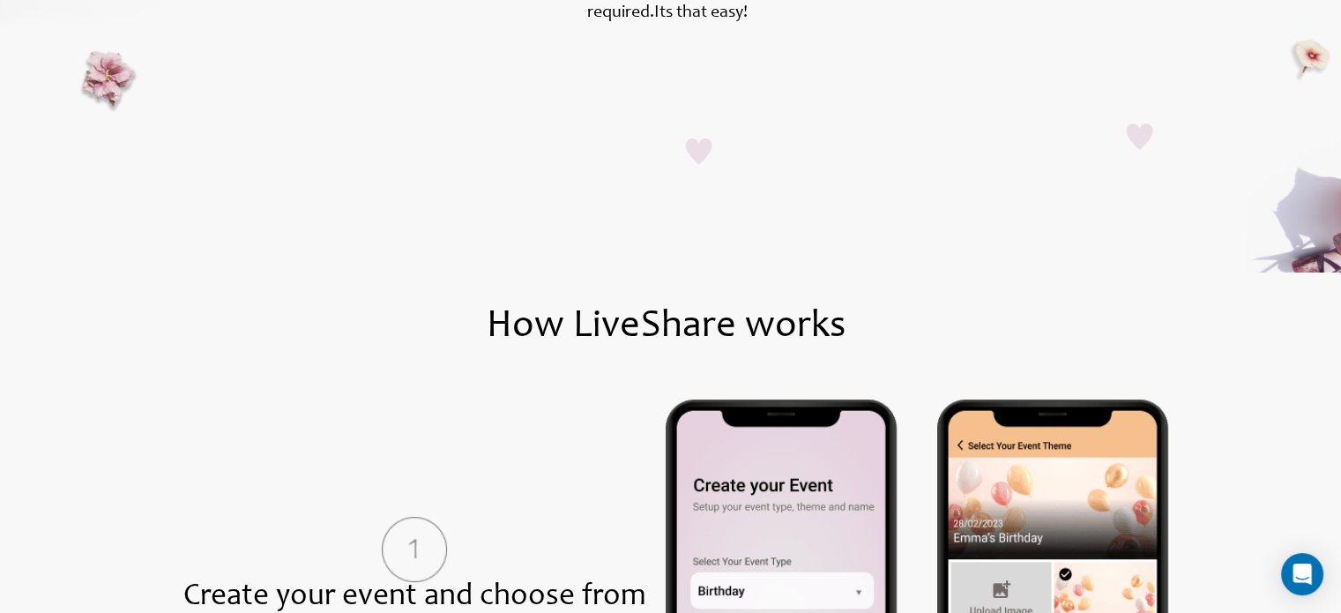
scroll to position [0, 0]
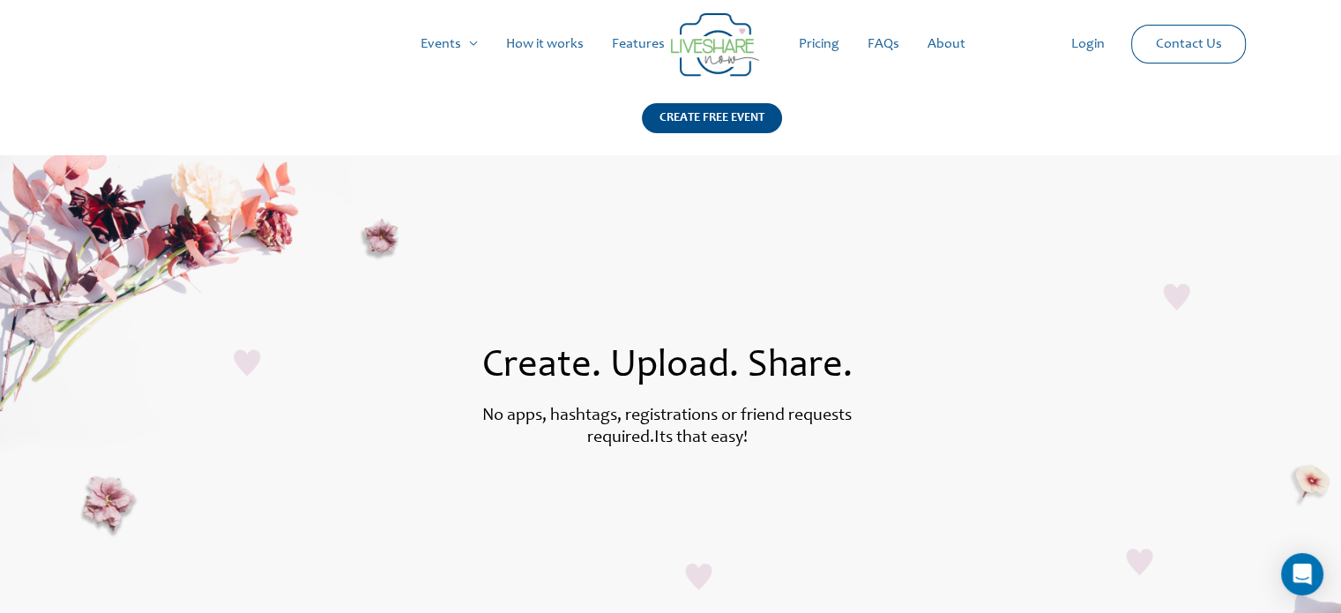
click at [820, 38] on link "Pricing" at bounding box center [819, 44] width 69 height 56
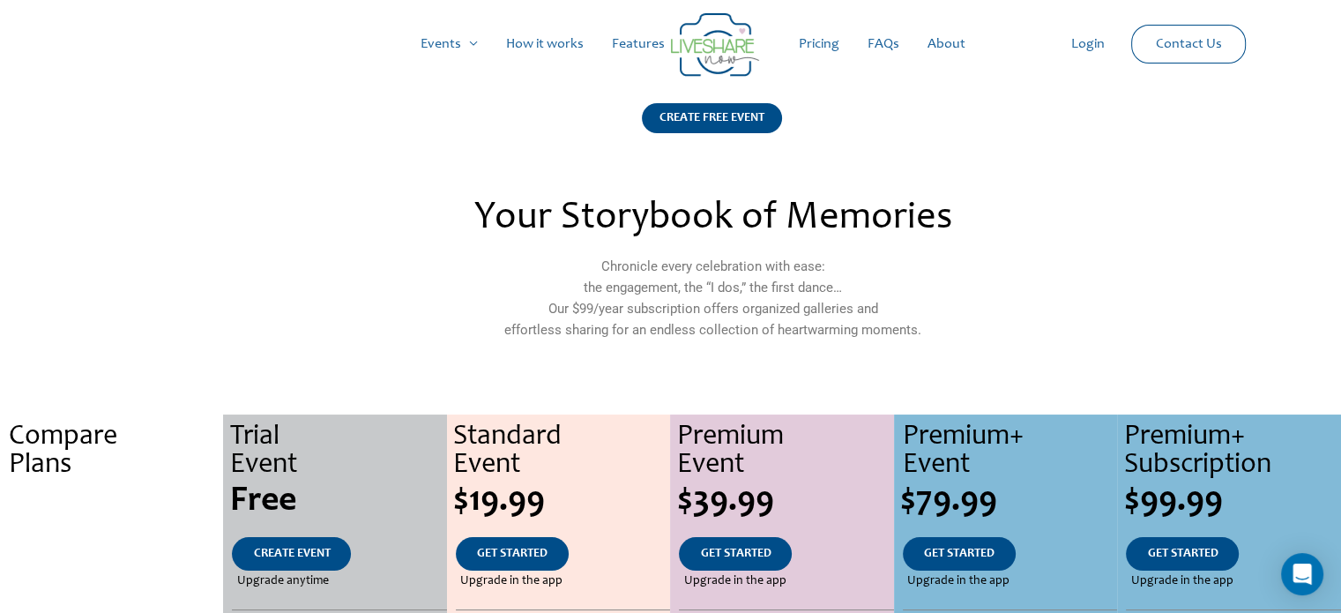
click at [727, 35] on img at bounding box center [715, 44] width 88 height 63
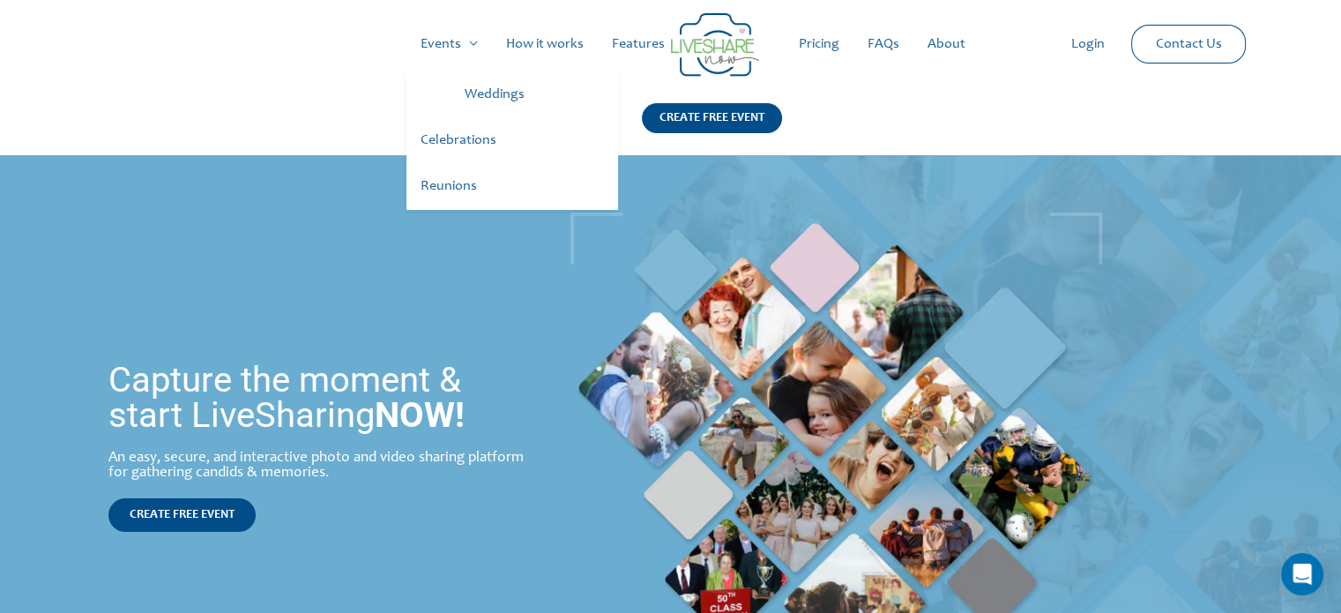
click at [485, 98] on link "Weddings" at bounding box center [535, 95] width 168 height 46
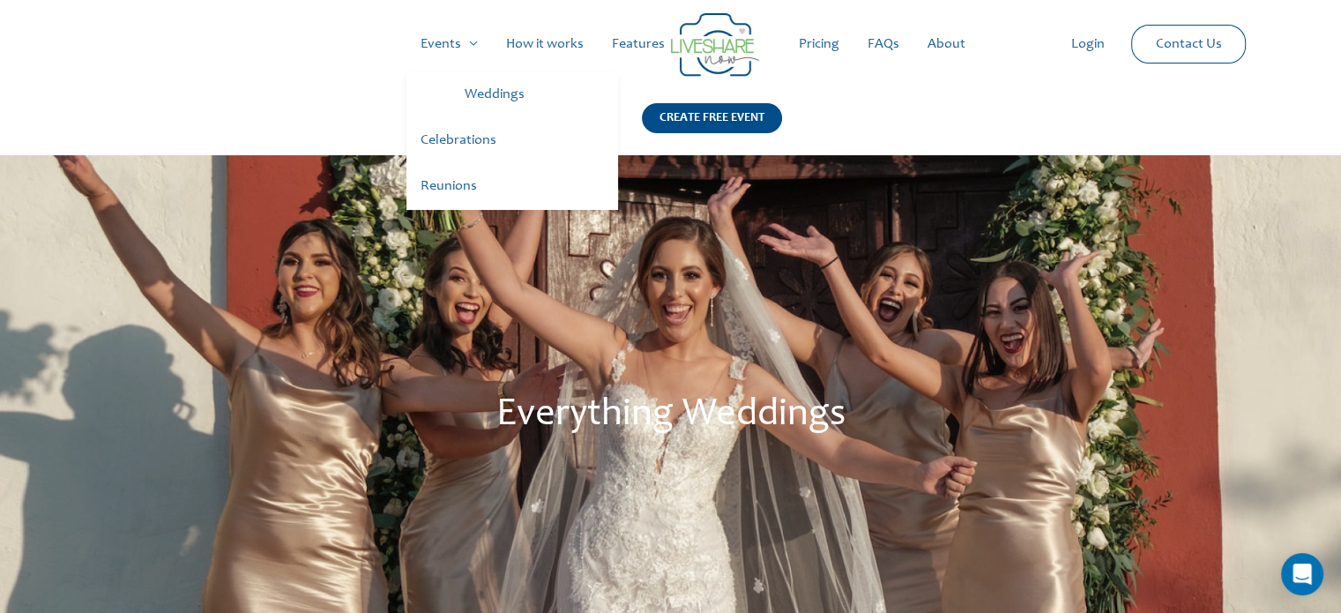
click at [451, 137] on link "Celebrations" at bounding box center [513, 141] width 212 height 46
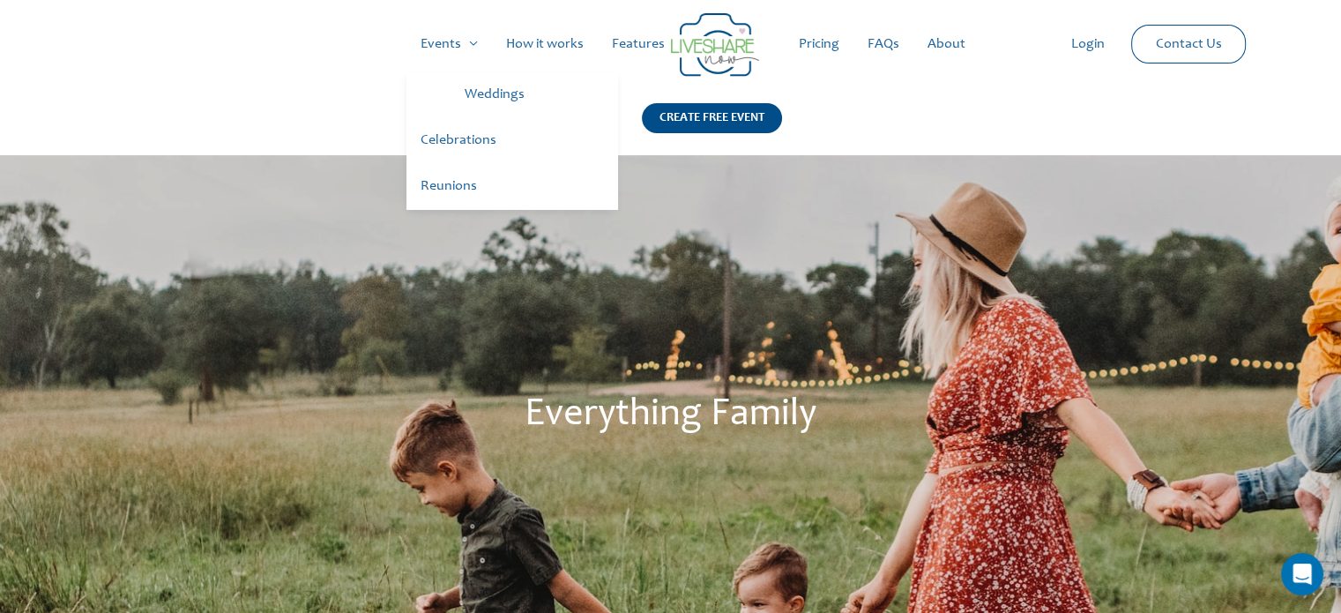
click at [455, 186] on link "Reunions" at bounding box center [513, 187] width 212 height 46
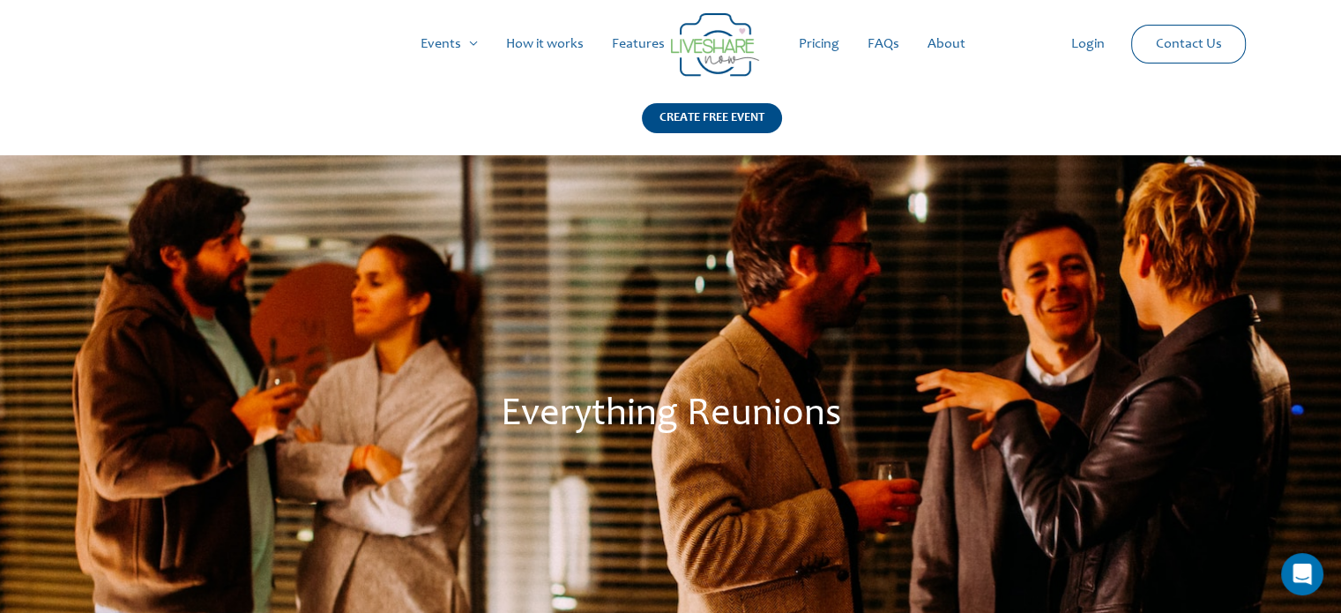
click at [552, 41] on link "How it works" at bounding box center [545, 44] width 106 height 56
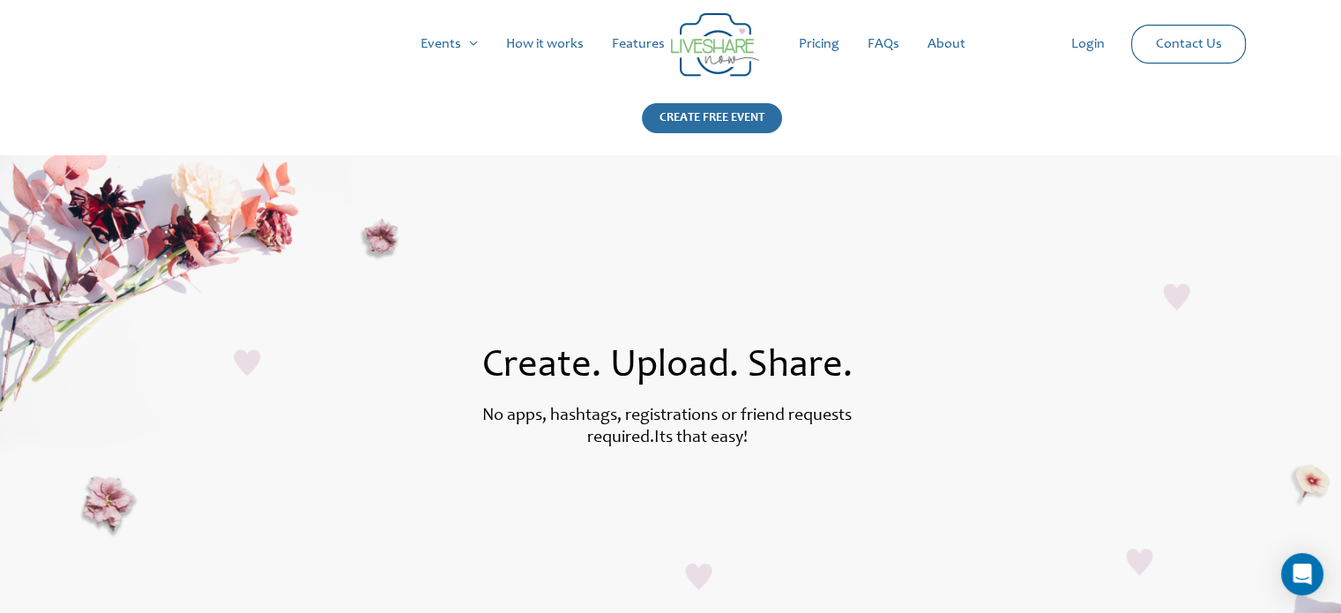
click at [739, 119] on div "CREATE FREE EVENT" at bounding box center [712, 118] width 140 height 30
click at [483, 94] on link "Weddings" at bounding box center [535, 95] width 168 height 46
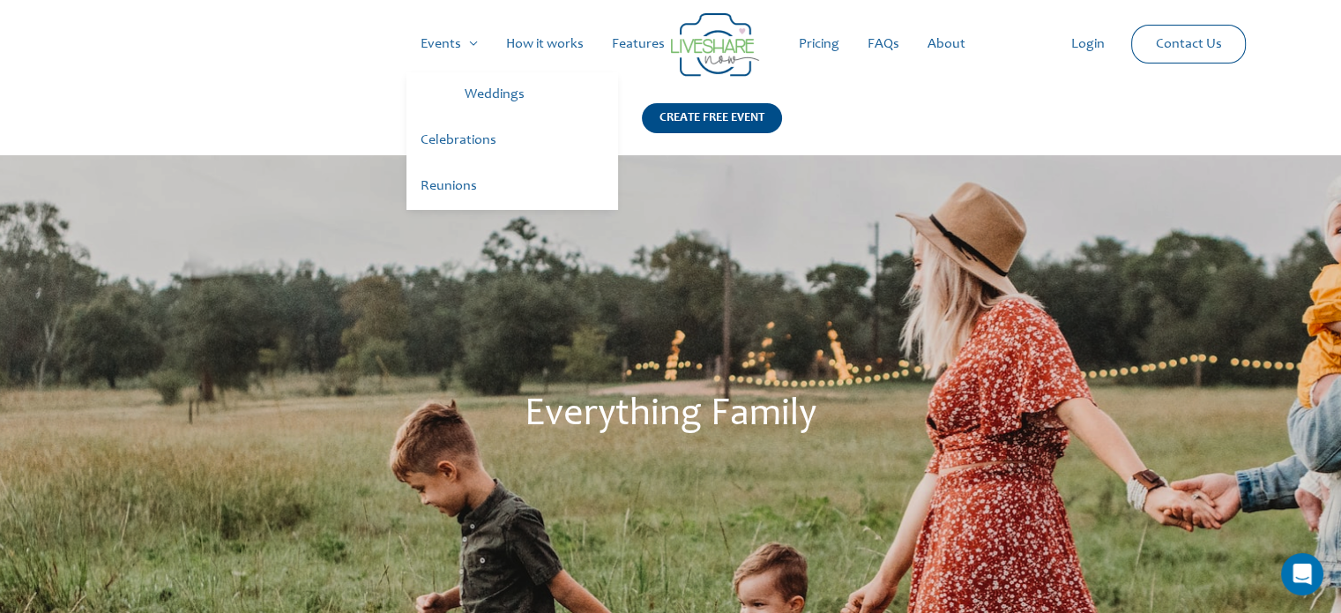
click at [443, 184] on link "Reunions" at bounding box center [513, 187] width 212 height 46
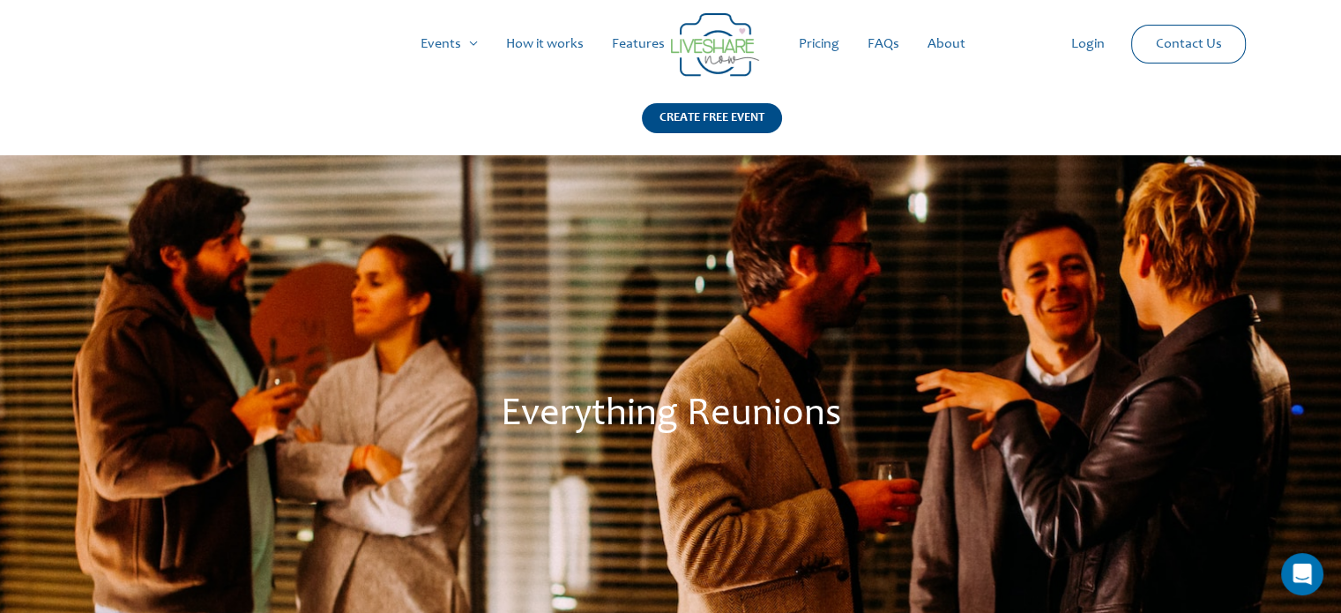
click at [534, 40] on link "How it works" at bounding box center [545, 44] width 106 height 56
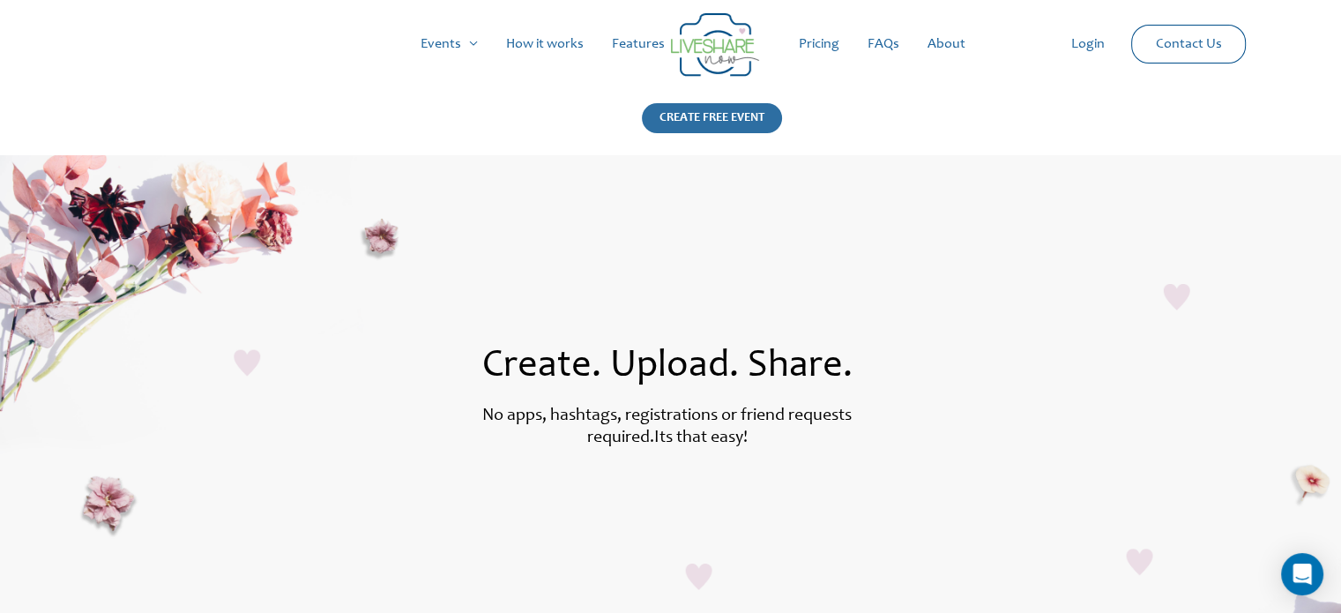
click at [702, 110] on div "CREATE FREE EVENT" at bounding box center [712, 118] width 140 height 30
